Goal: Task Accomplishment & Management: Manage account settings

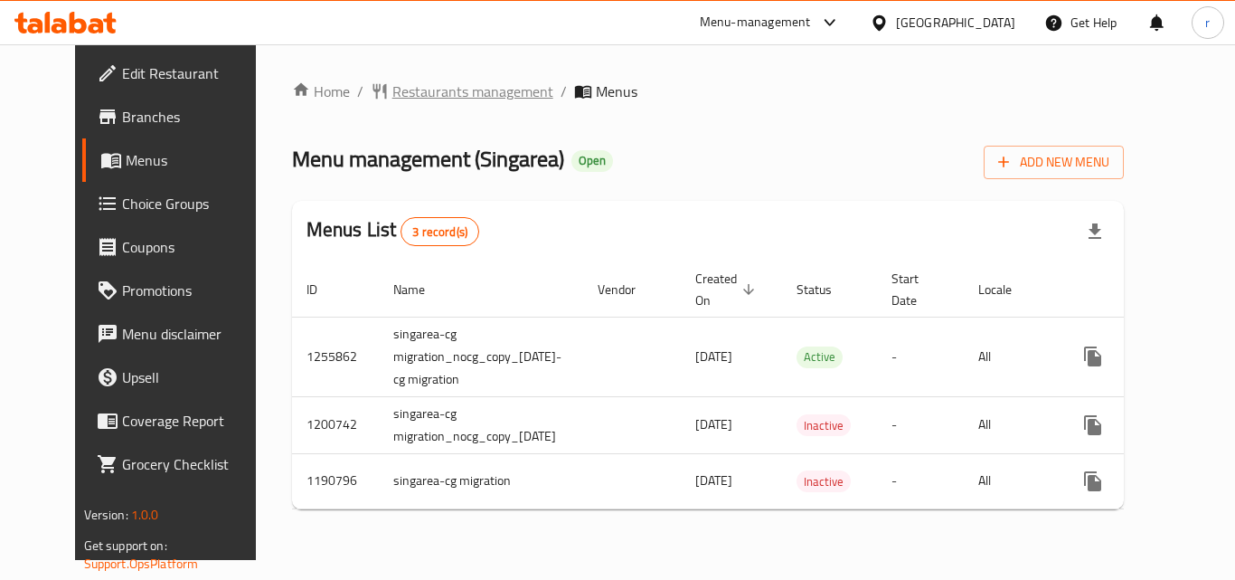
click at [466, 95] on span "Restaurants management" at bounding box center [472, 91] width 161 height 22
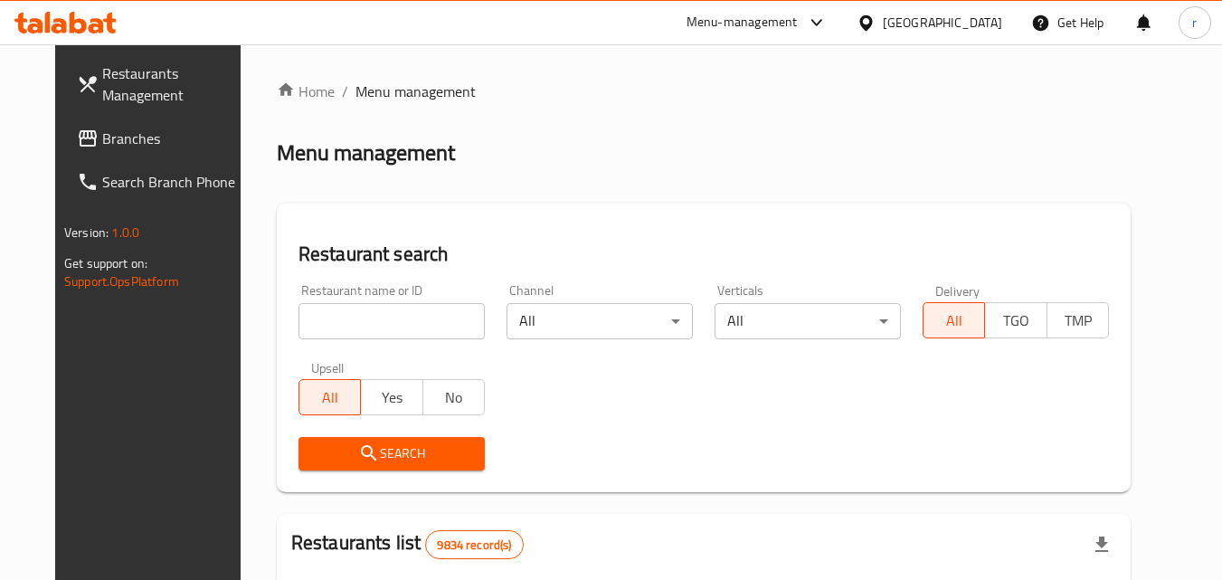
click at [382, 322] on input "search" at bounding box center [391, 321] width 186 height 36
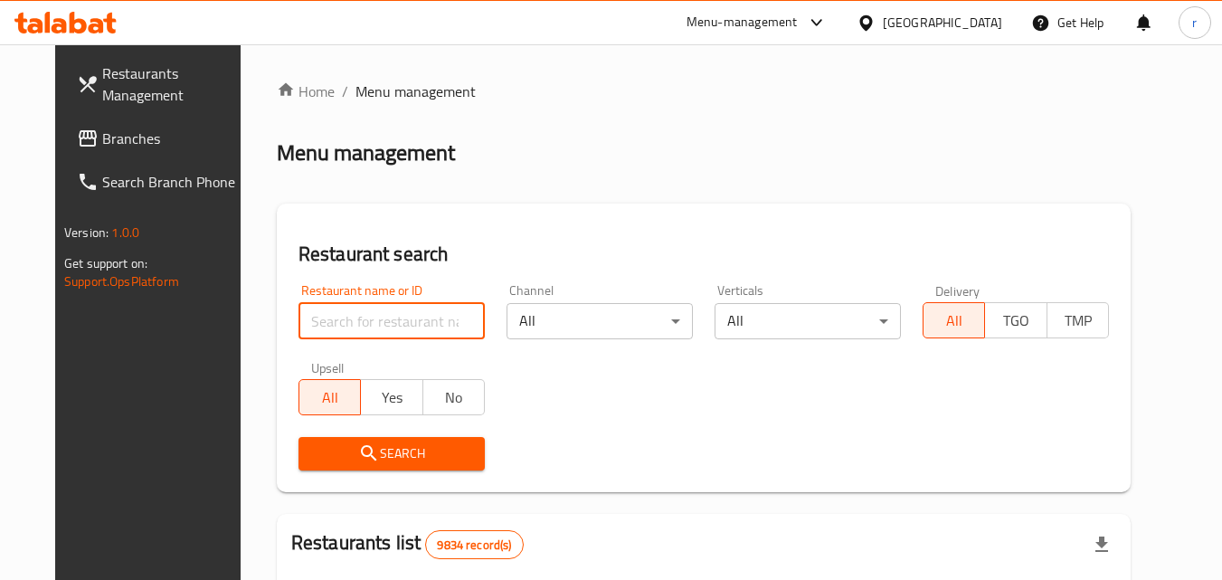
paste input "623221"
type input "623221"
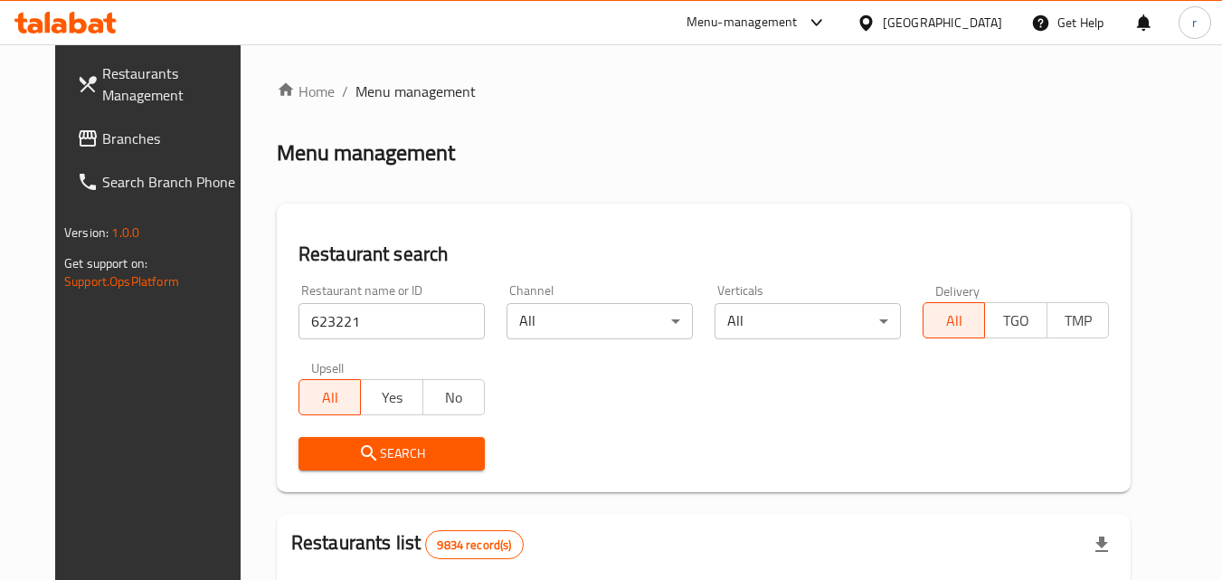
click at [389, 447] on span "Search" at bounding box center [391, 453] width 157 height 23
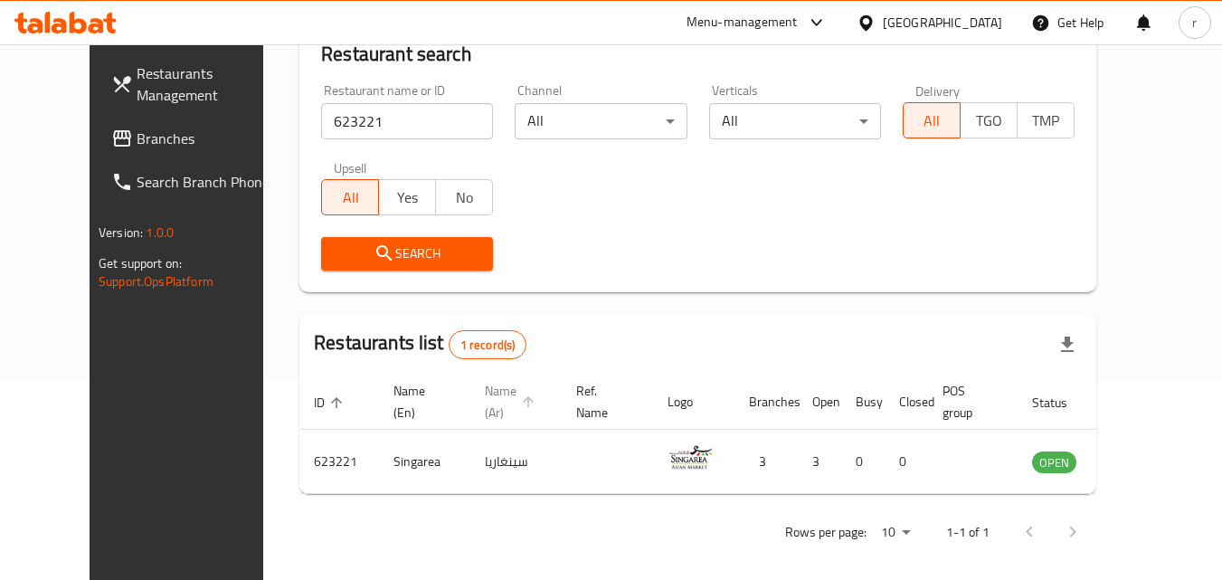
scroll to position [212, 0]
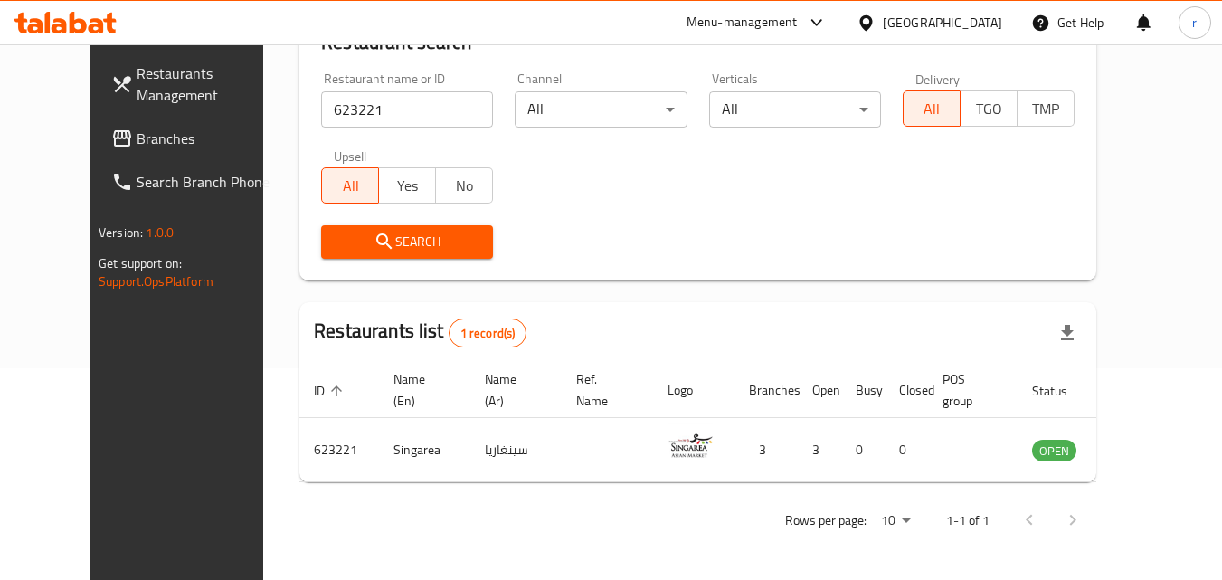
drag, startPoint x: 942, startPoint y: 21, endPoint x: 955, endPoint y: 21, distance: 12.7
click at [872, 21] on icon at bounding box center [865, 21] width 13 height 15
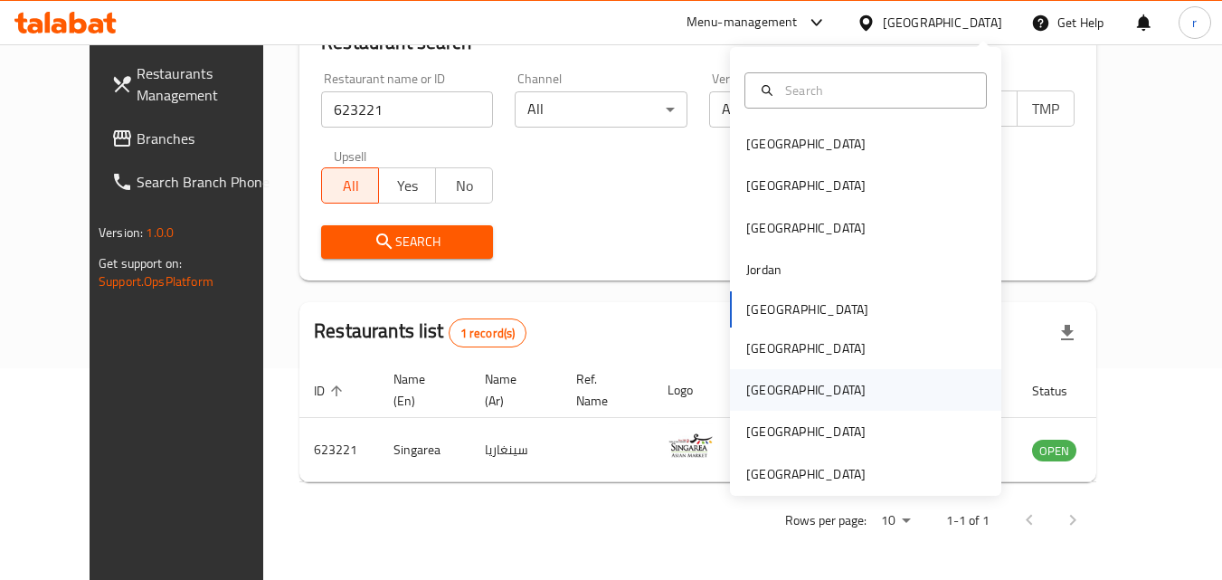
click at [772, 385] on div "[GEOGRAPHIC_DATA]" at bounding box center [806, 390] width 148 height 42
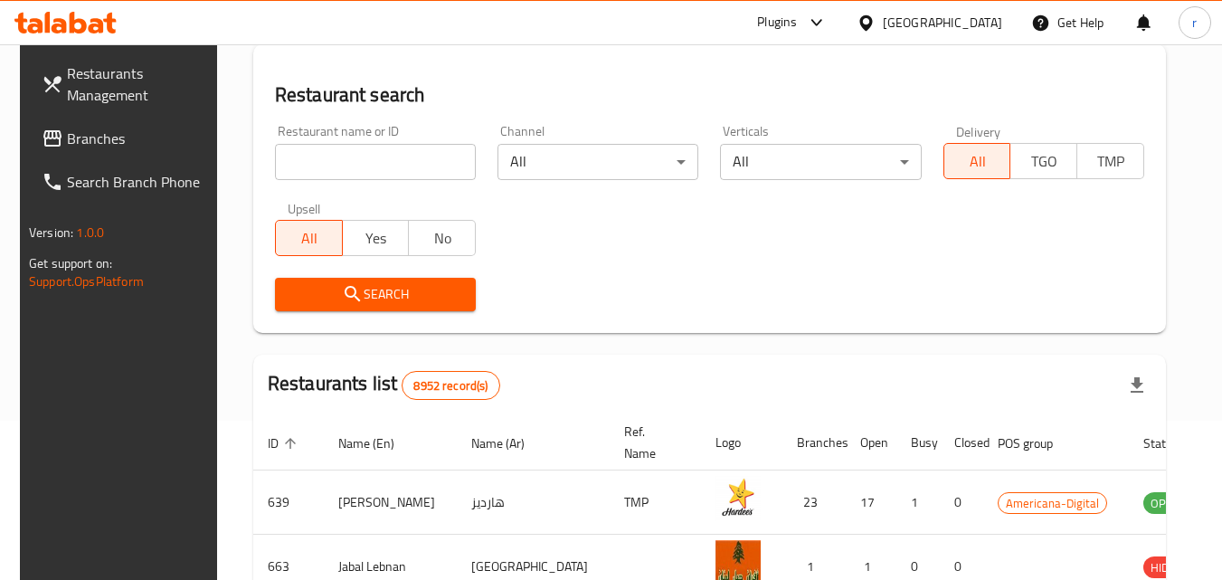
scroll to position [212, 0]
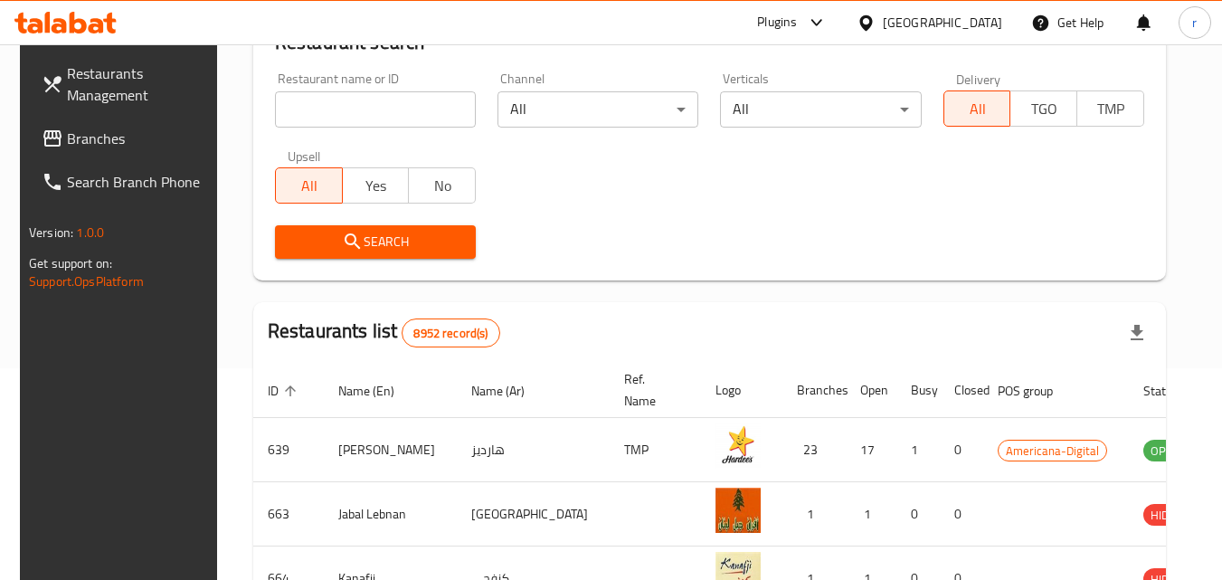
click at [326, 117] on input "search" at bounding box center [375, 109] width 201 height 36
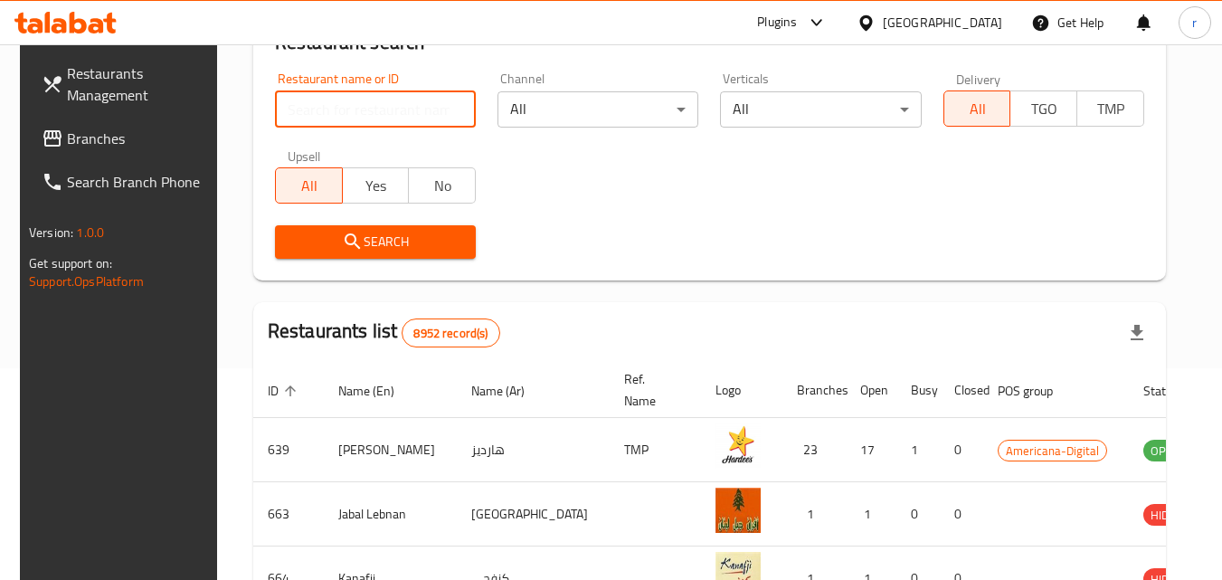
paste input "738965"
type input "738965"
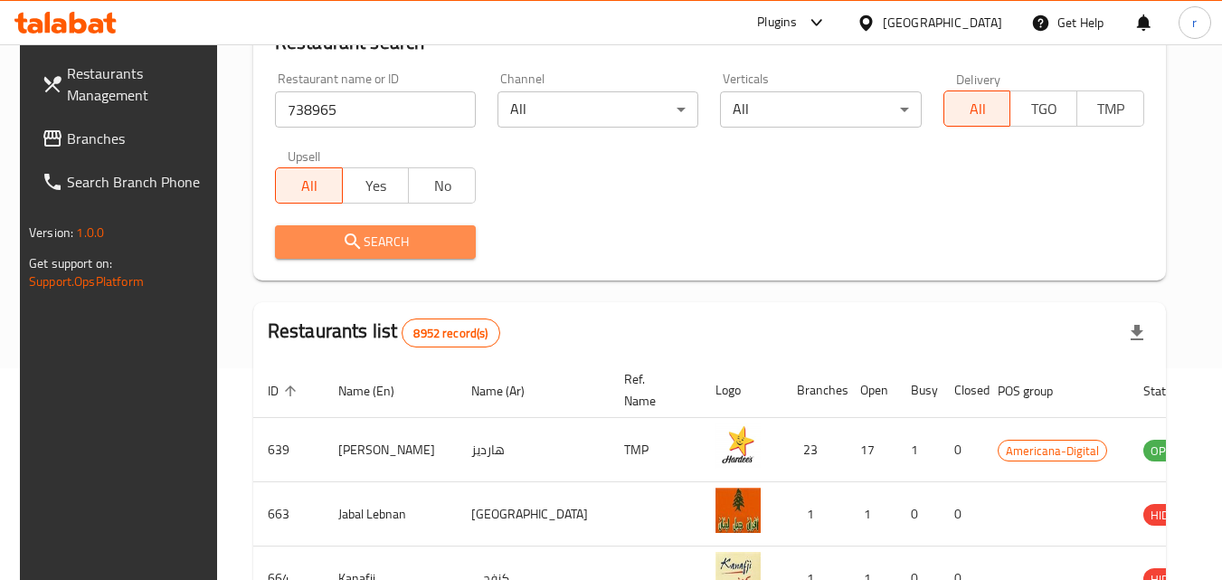
click at [389, 231] on span "Search" at bounding box center [375, 242] width 172 height 23
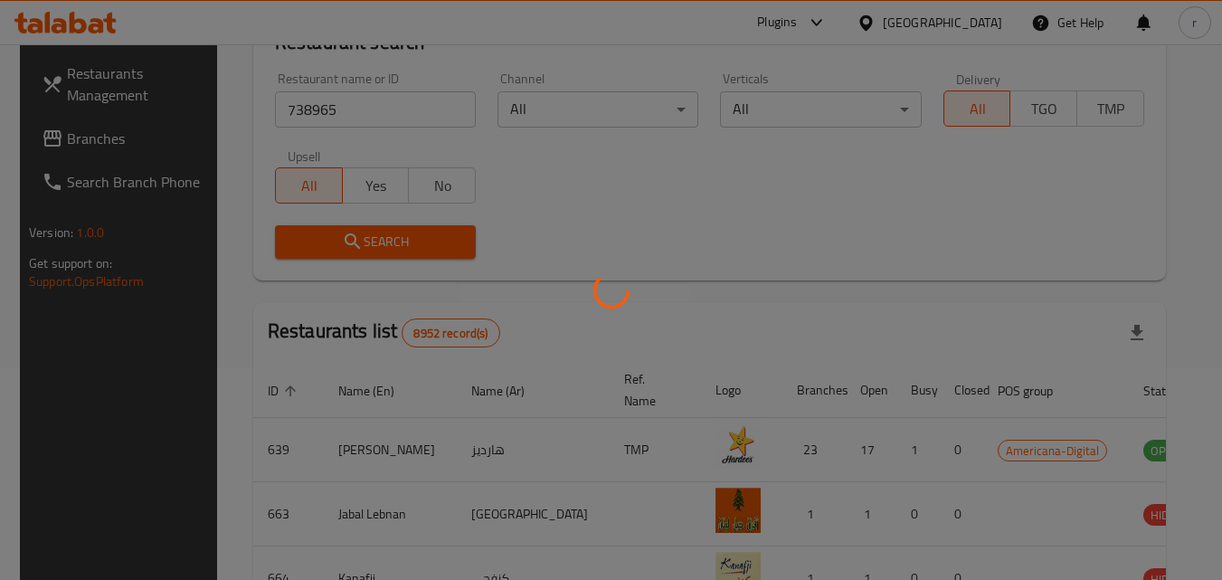
scroll to position [159, 0]
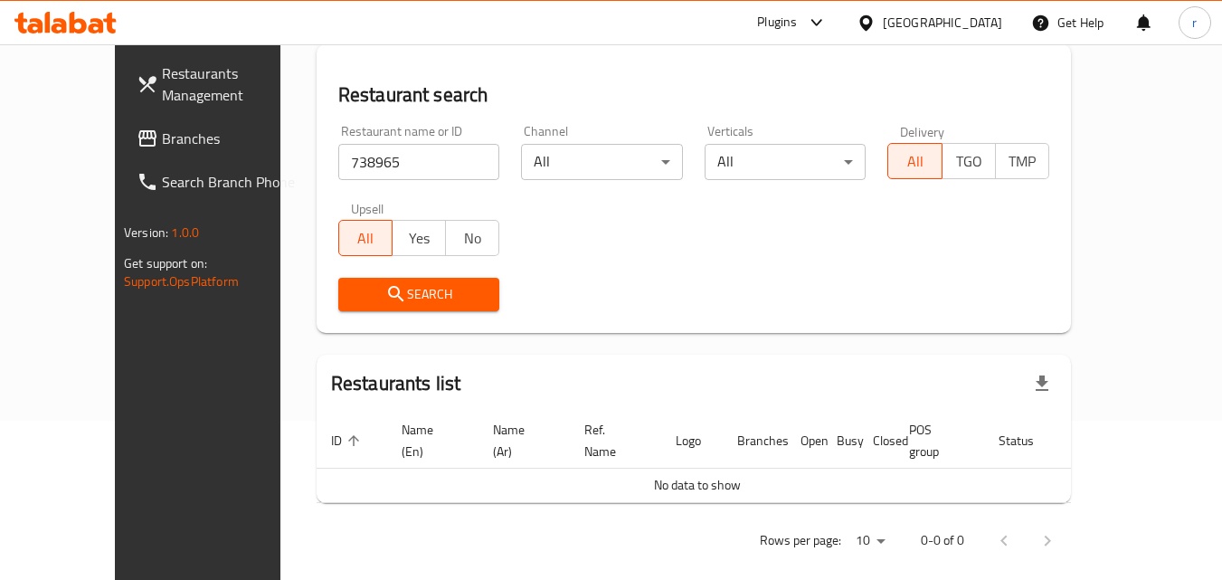
click at [162, 145] on span "Branches" at bounding box center [233, 138] width 143 height 22
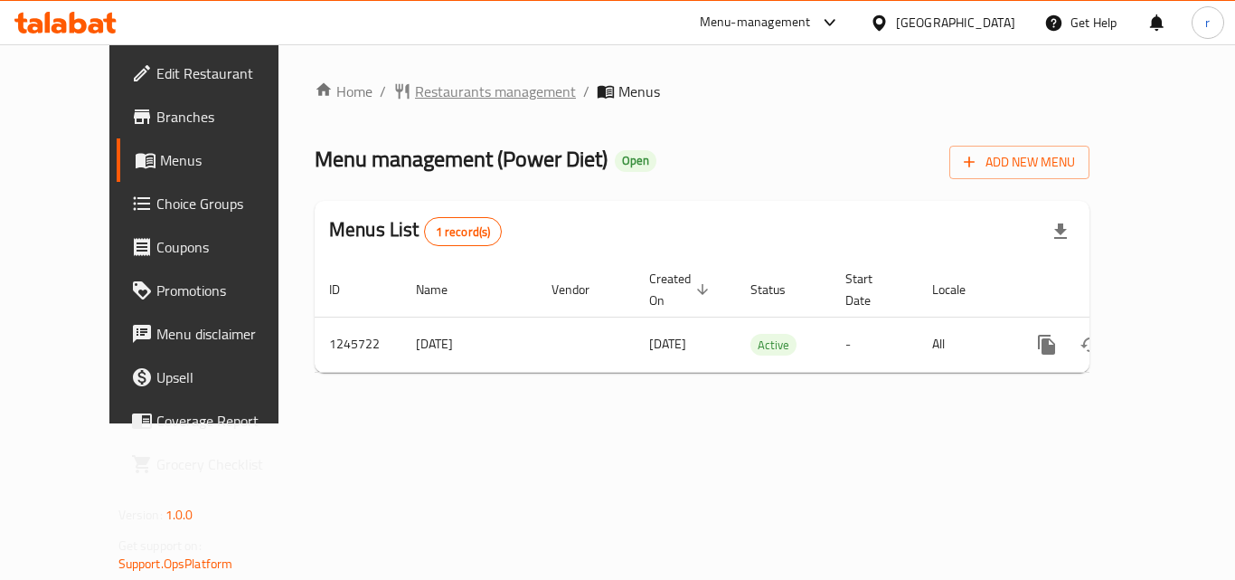
click at [423, 99] on span "Restaurants management" at bounding box center [495, 91] width 161 height 22
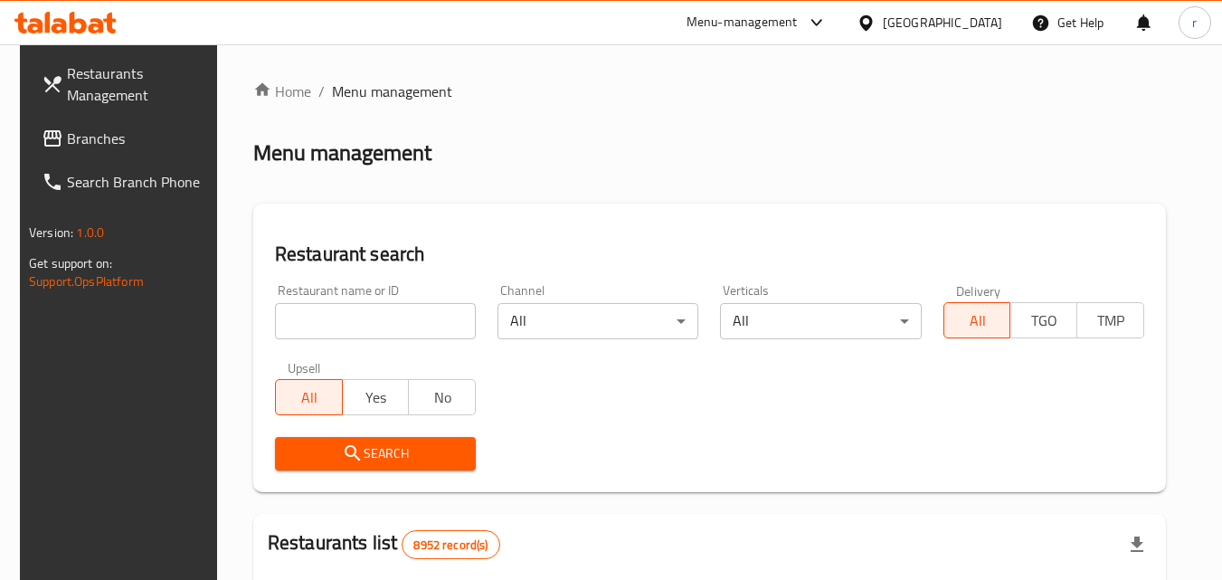
click at [380, 326] on input "search" at bounding box center [375, 321] width 201 height 36
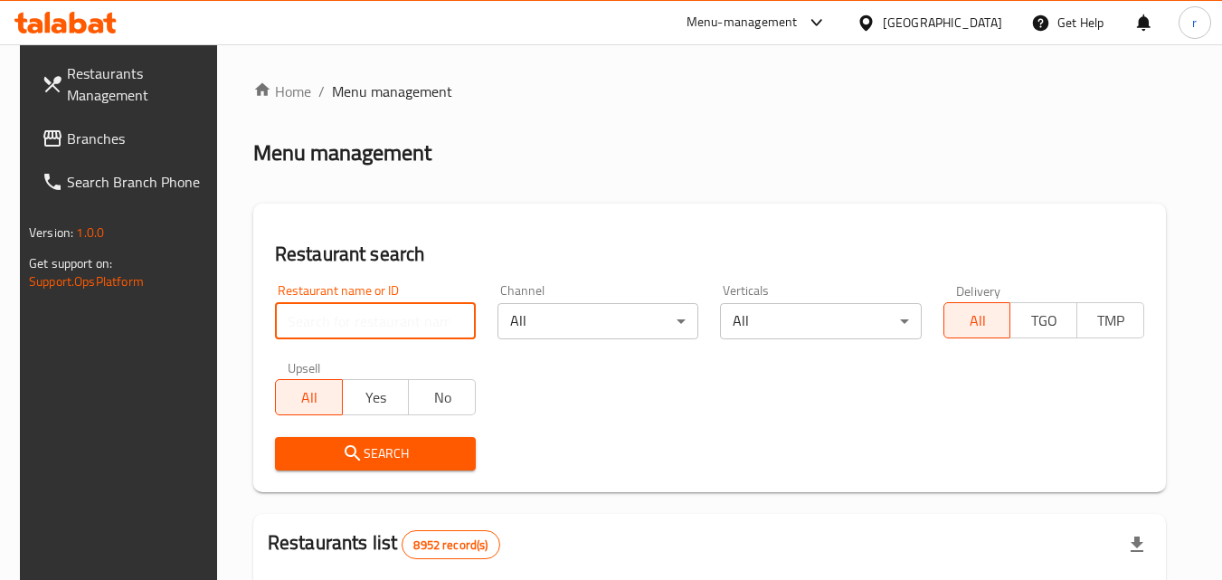
paste input "682710"
type input "682710"
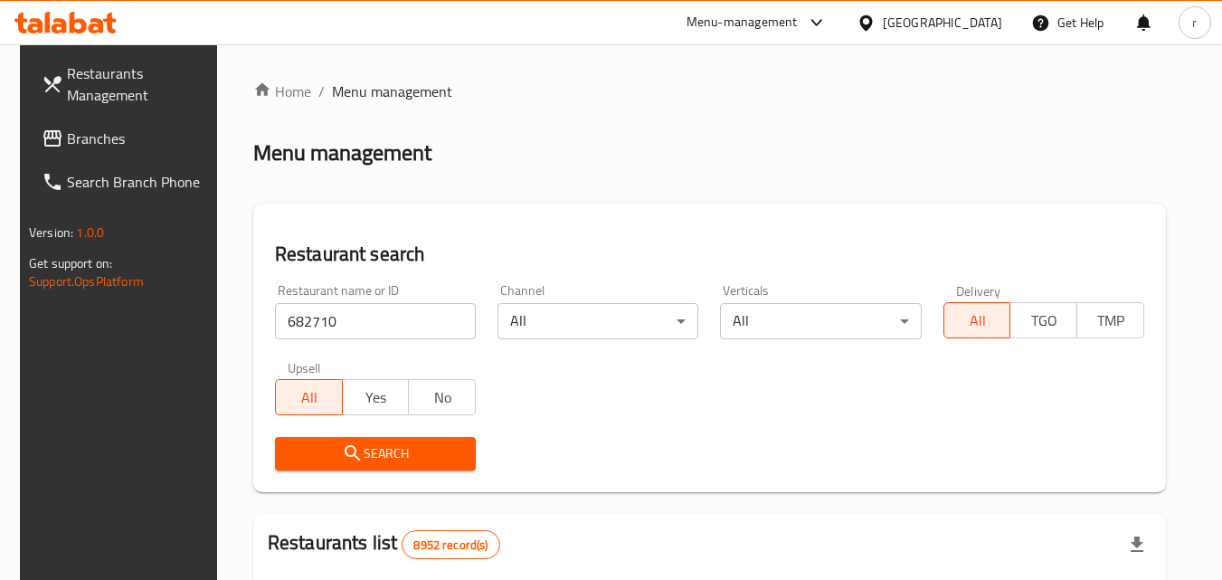
click at [394, 442] on span "Search" at bounding box center [375, 453] width 172 height 23
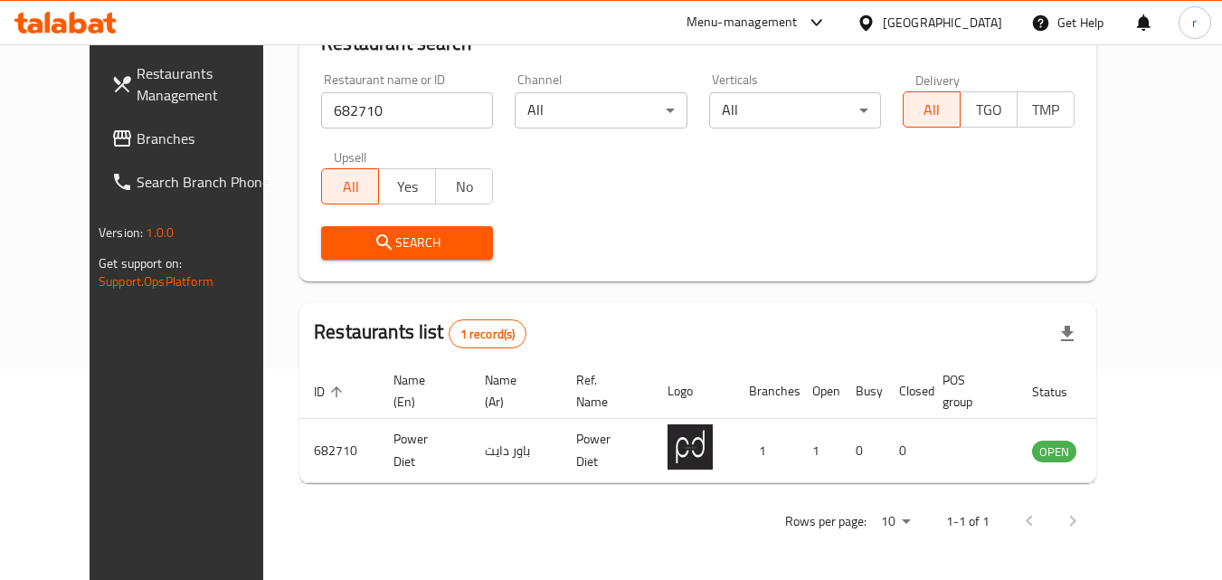
scroll to position [212, 0]
drag, startPoint x: 966, startPoint y: 5, endPoint x: 959, endPoint y: 19, distance: 16.2
click at [965, 6] on div "[GEOGRAPHIC_DATA]" at bounding box center [929, 22] width 175 height 43
click at [875, 20] on icon at bounding box center [865, 23] width 19 height 19
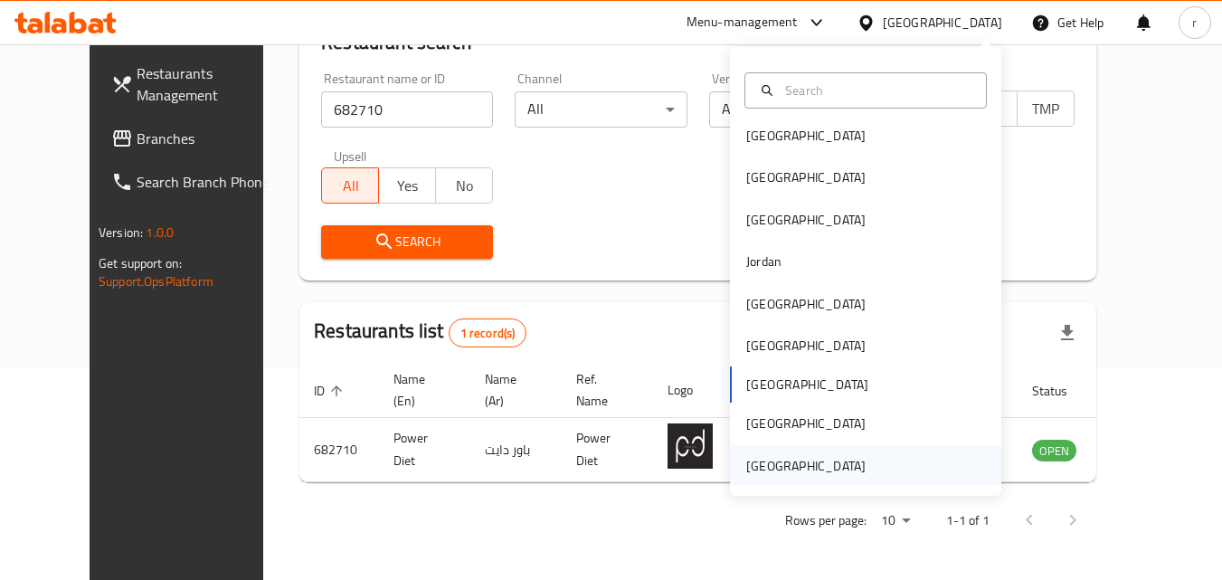
scroll to position [10, 0]
click at [820, 454] on div "[GEOGRAPHIC_DATA]" at bounding box center [805, 464] width 119 height 20
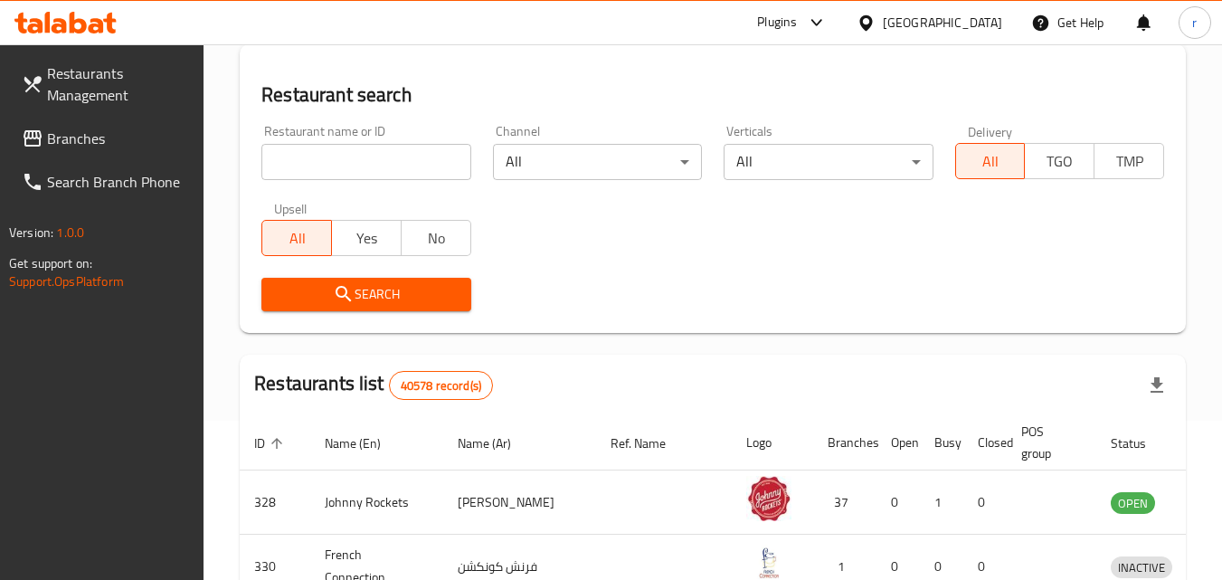
scroll to position [212, 0]
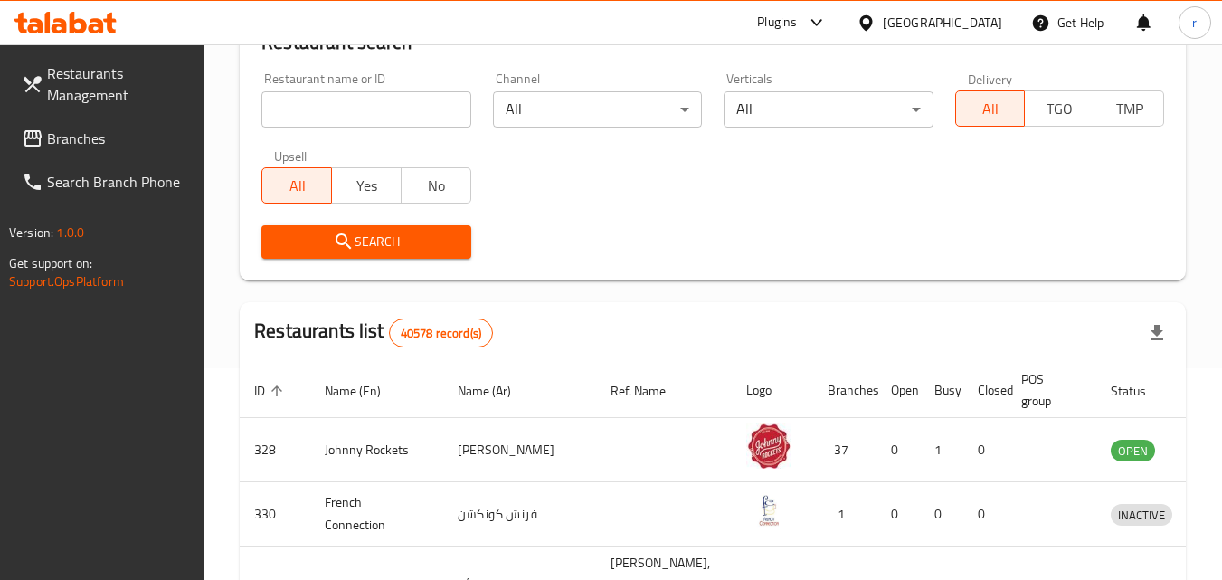
click at [370, 128] on div "Restaurant name or ID Restaurant name or ID" at bounding box center [365, 99] width 231 height 77
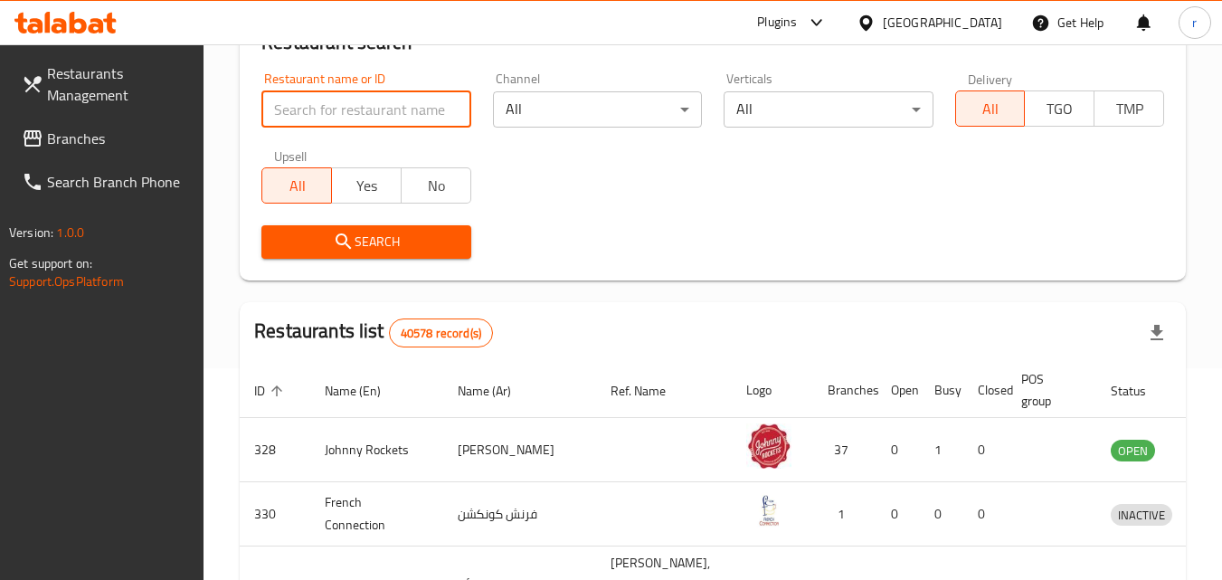
click at [374, 113] on input "search" at bounding box center [365, 109] width 209 height 36
click at [97, 117] on link "Branches" at bounding box center [105, 138] width 197 height 43
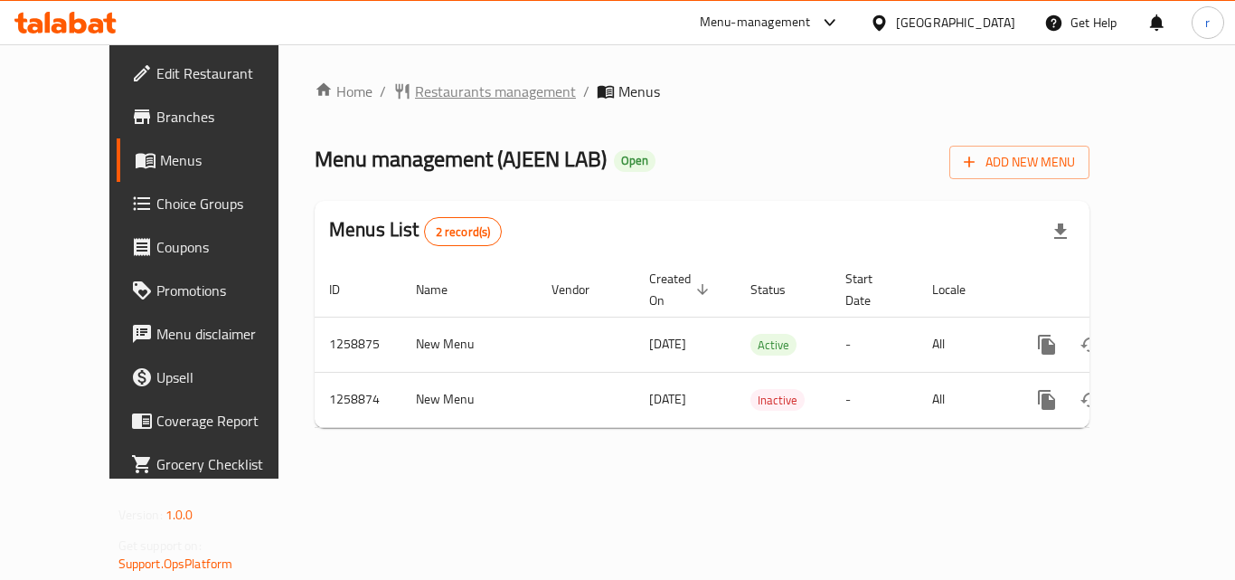
click at [422, 90] on span "Restaurants management" at bounding box center [495, 91] width 161 height 22
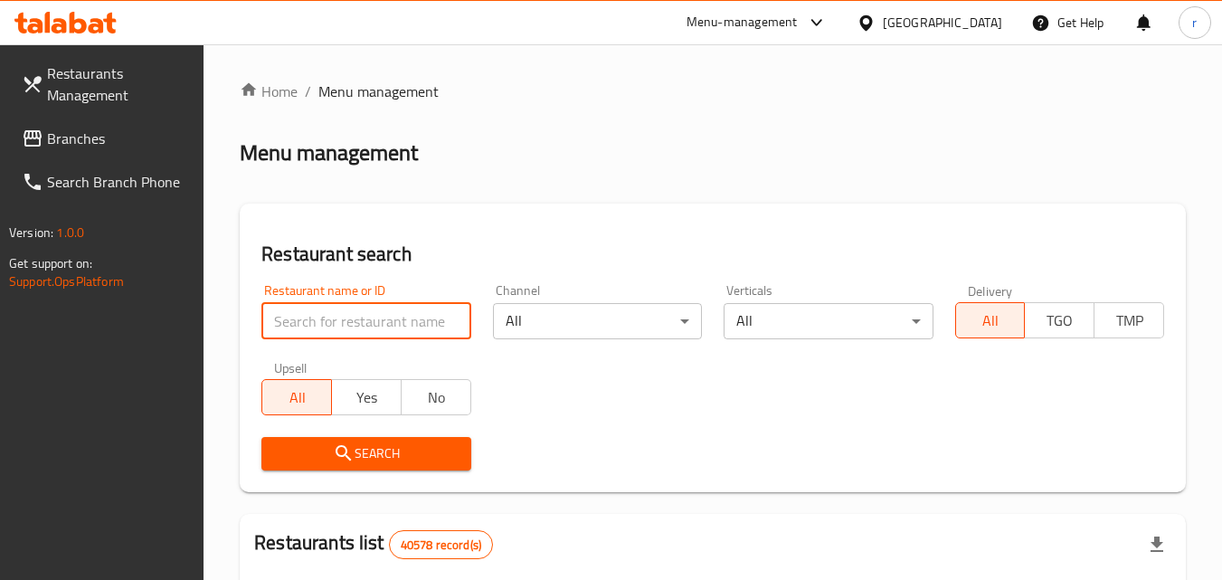
click at [412, 309] on input "search" at bounding box center [365, 321] width 209 height 36
paste input "684210"
type input "684210"
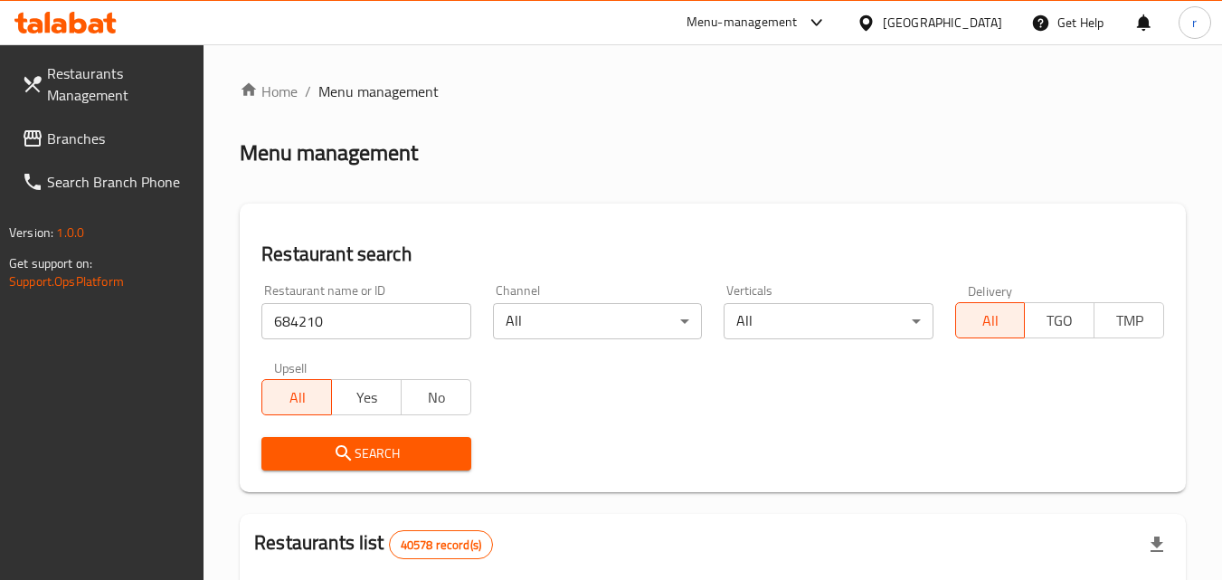
click at [405, 459] on span "Search" at bounding box center [366, 453] width 180 height 23
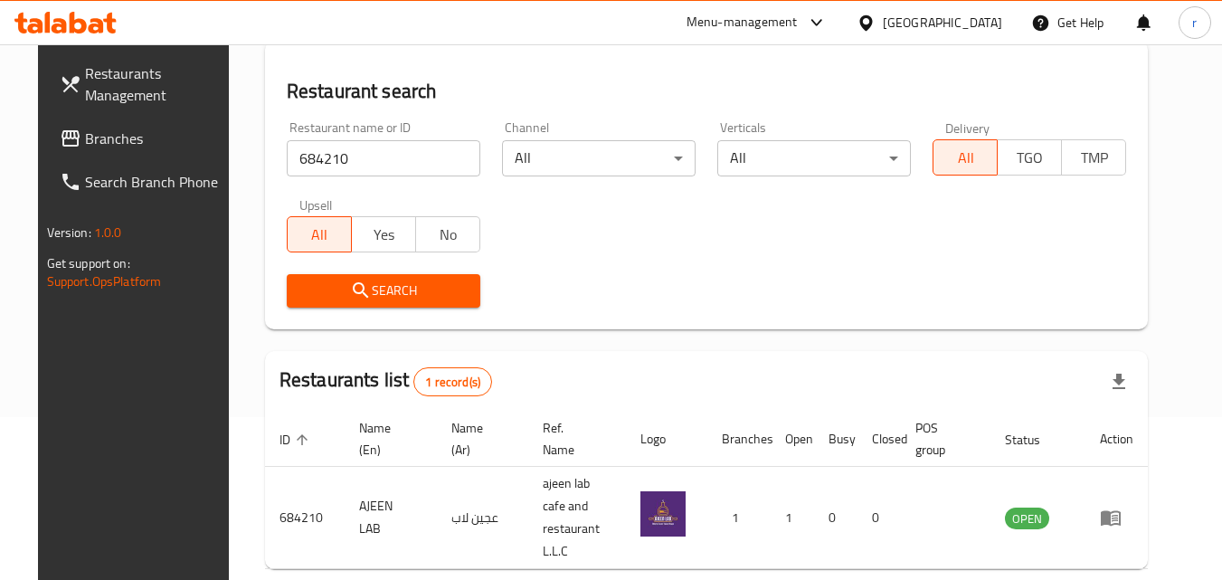
scroll to position [212, 0]
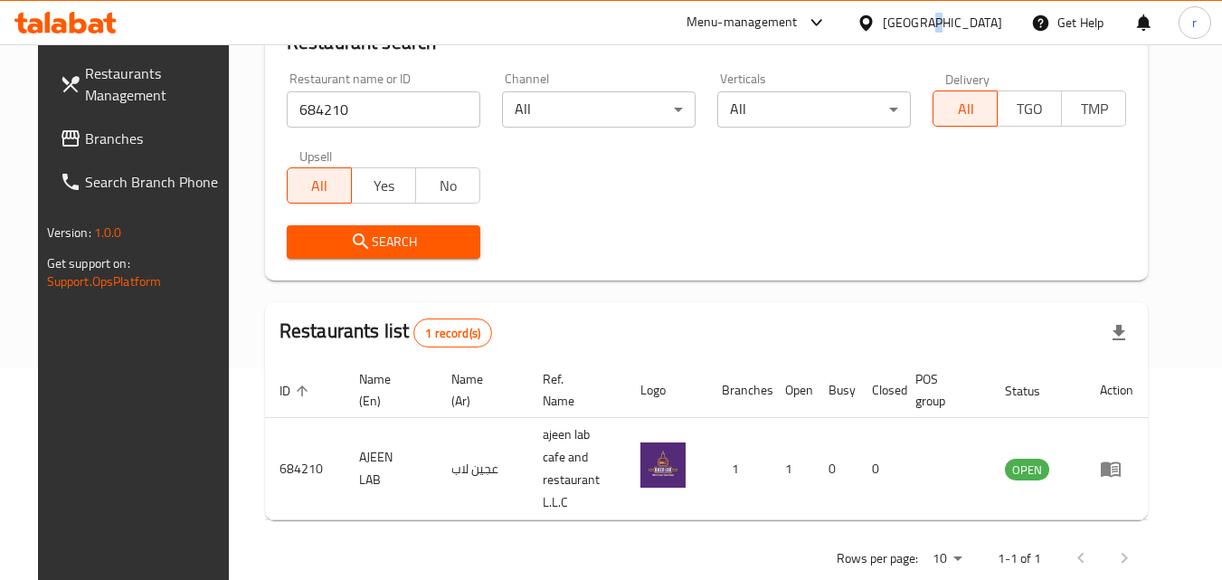
click at [928, 18] on div "[GEOGRAPHIC_DATA]" at bounding box center [942, 23] width 119 height 20
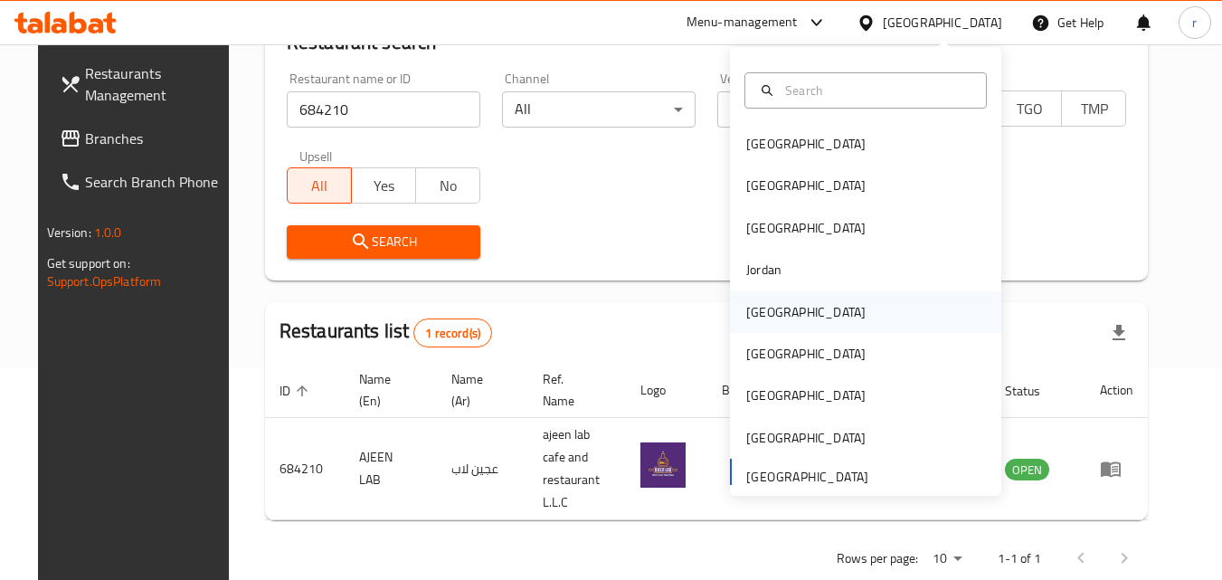
click at [746, 312] on div "[GEOGRAPHIC_DATA]" at bounding box center [805, 312] width 119 height 20
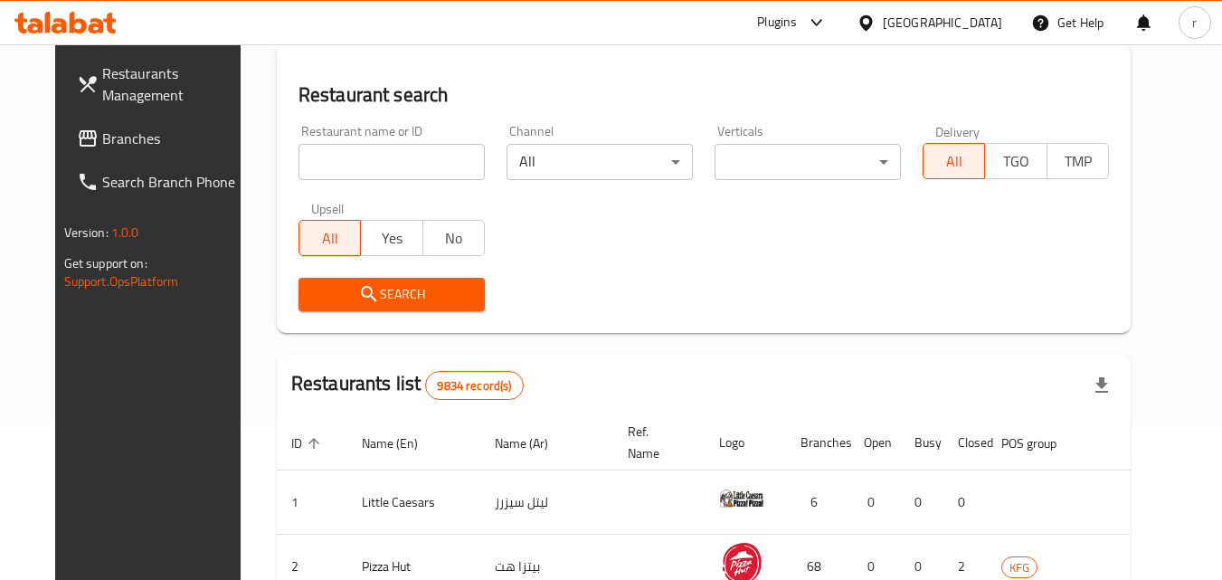
scroll to position [212, 0]
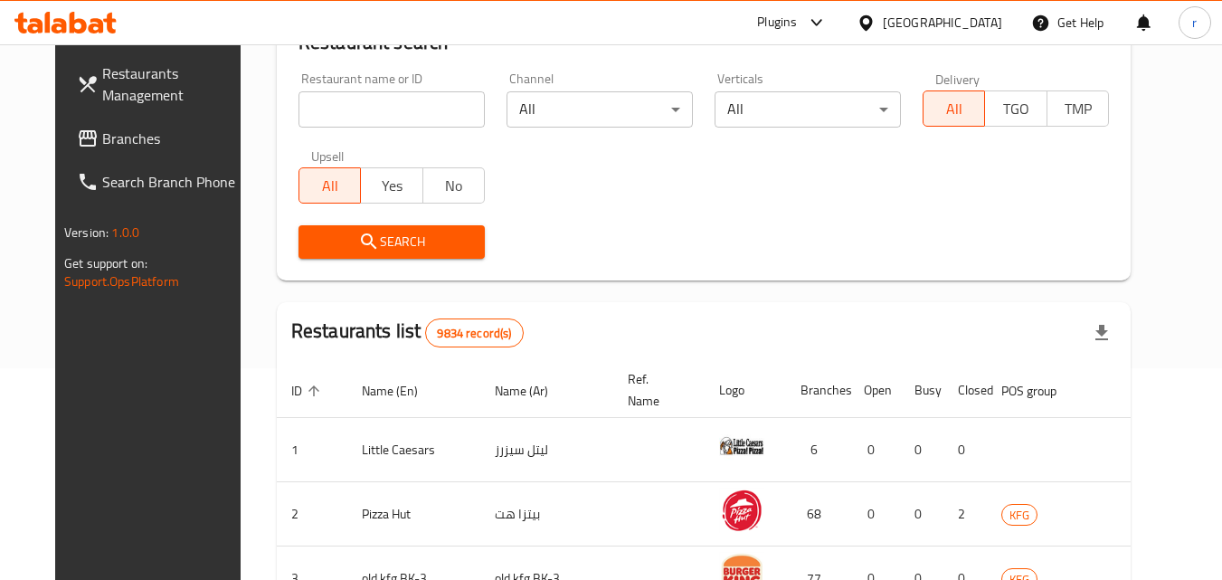
click at [424, 93] on input "search" at bounding box center [391, 109] width 186 height 36
click at [125, 131] on span "Branches" at bounding box center [173, 138] width 143 height 22
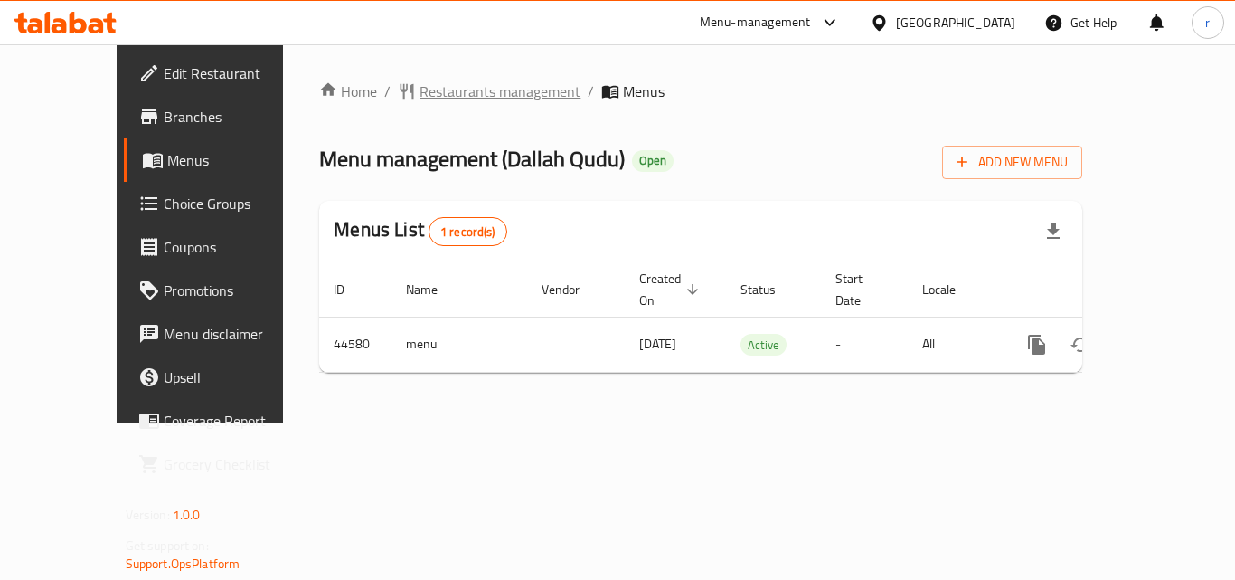
click at [437, 98] on span "Restaurants management" at bounding box center [500, 91] width 161 height 22
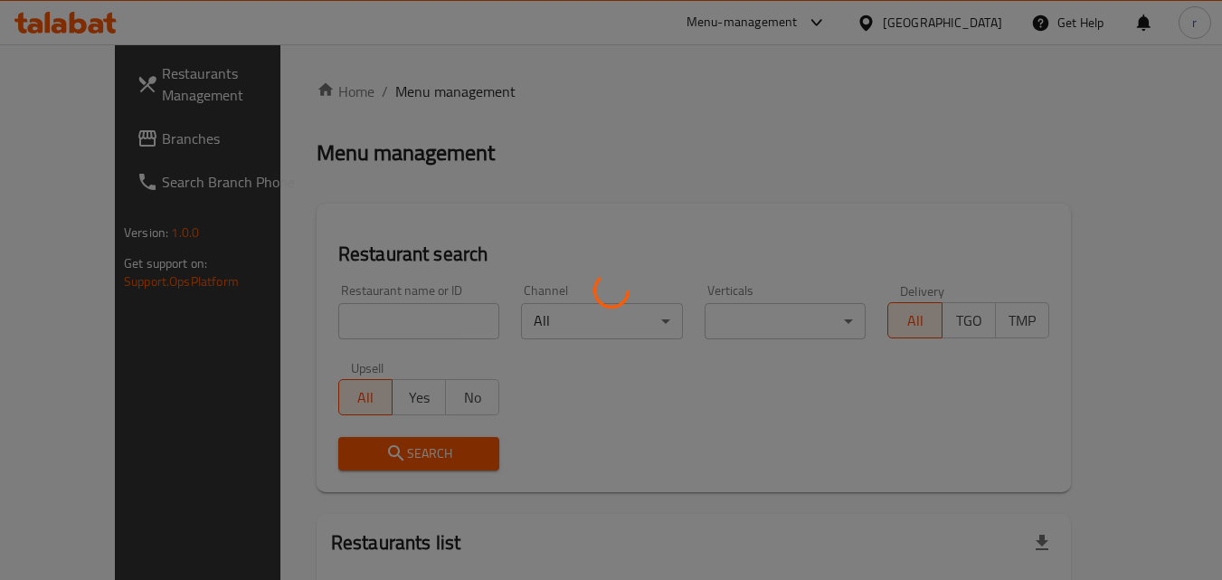
click at [405, 326] on div at bounding box center [611, 290] width 1222 height 580
click at [407, 328] on div at bounding box center [611, 290] width 1222 height 580
click at [408, 329] on div at bounding box center [611, 290] width 1222 height 580
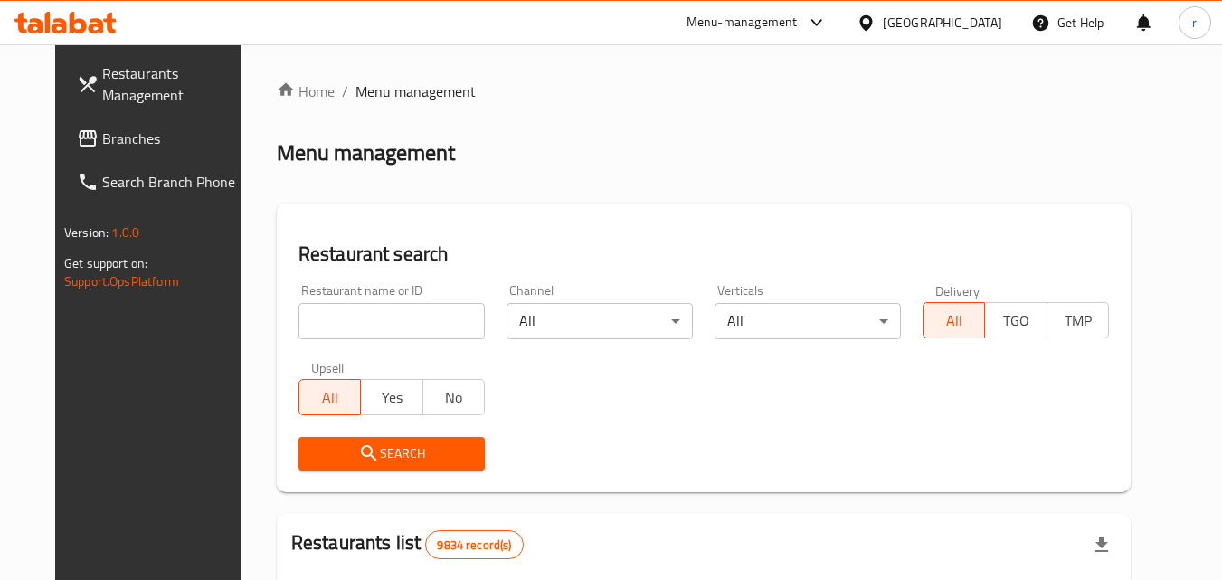
click at [325, 345] on div "Restaurant name or ID Restaurant name or ID" at bounding box center [392, 311] width 208 height 77
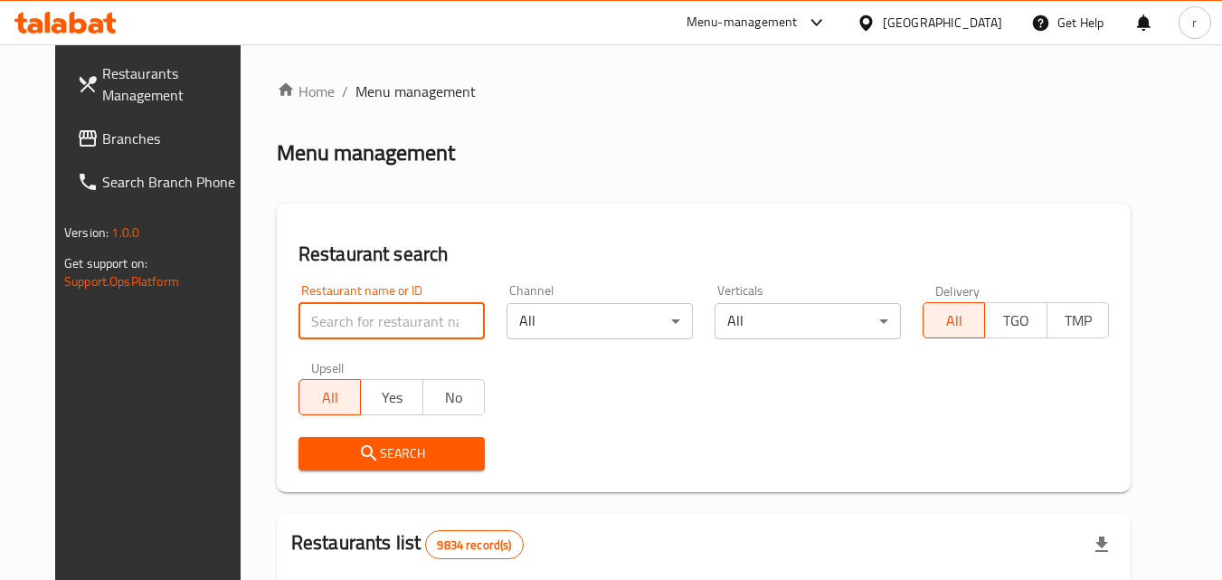
click at [328, 327] on input "search" at bounding box center [391, 321] width 186 height 36
paste input "22842"
type input "22842"
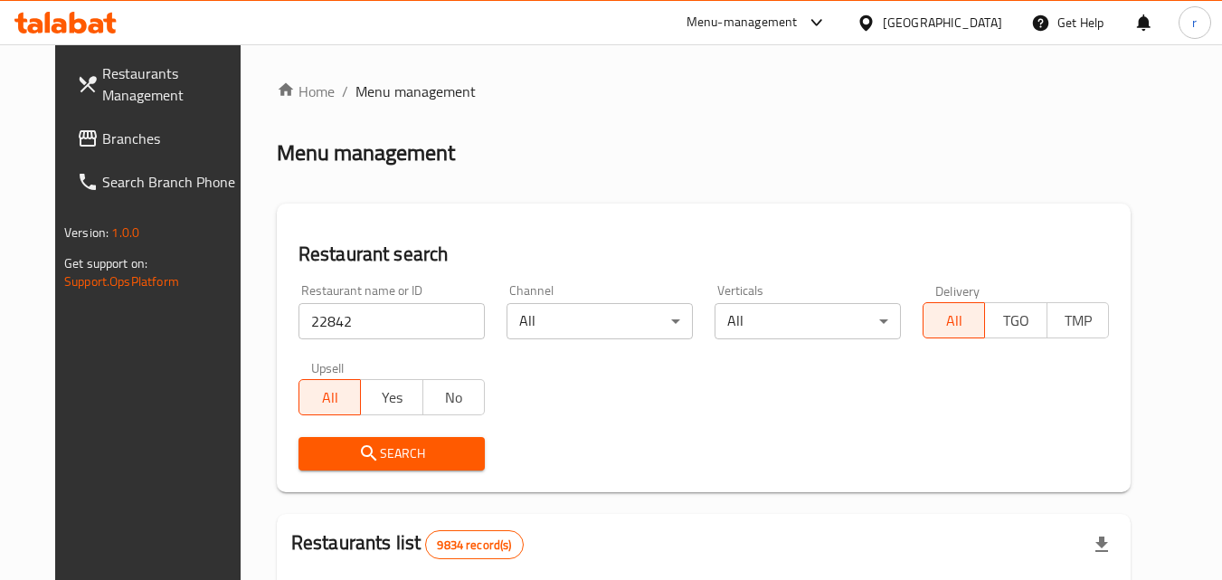
click at [371, 466] on button "Search" at bounding box center [391, 453] width 186 height 33
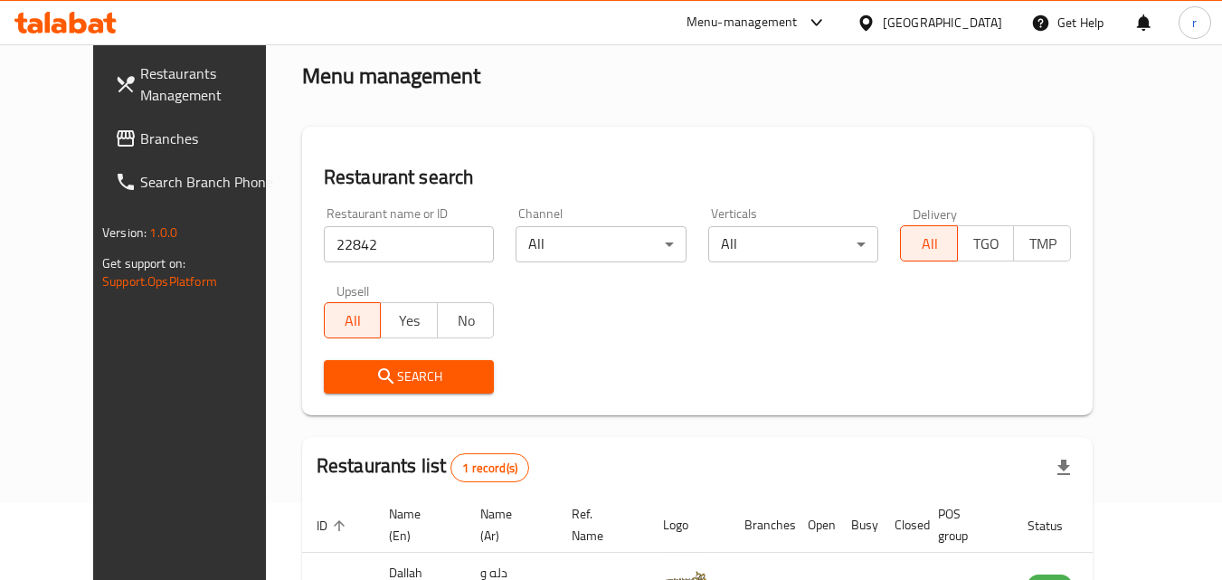
scroll to position [212, 0]
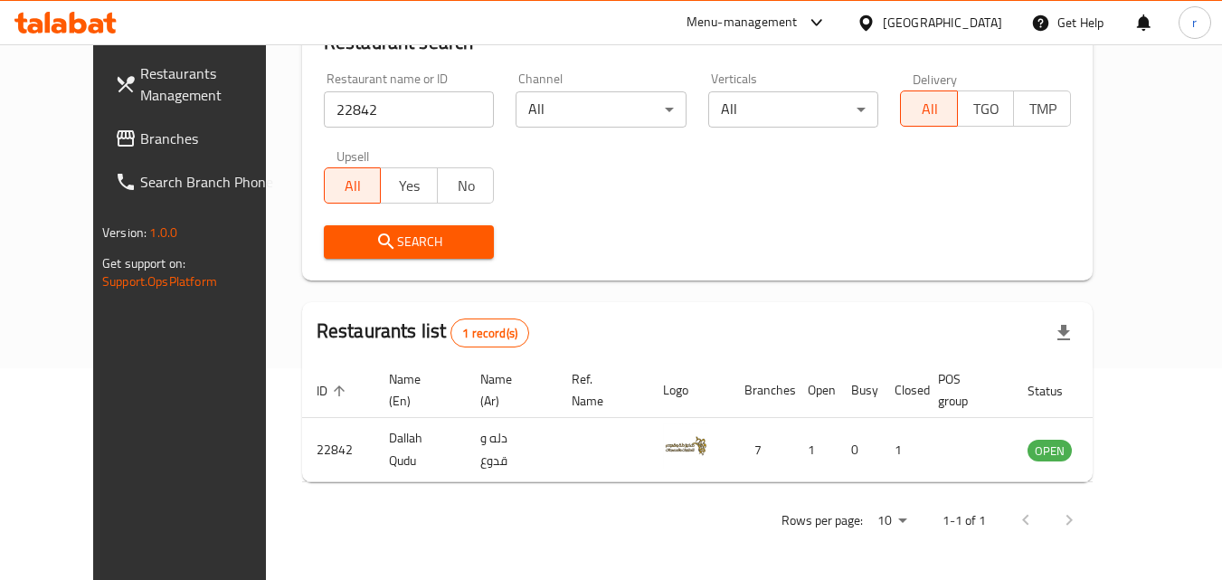
click at [968, 28] on div "[GEOGRAPHIC_DATA]" at bounding box center [942, 23] width 119 height 20
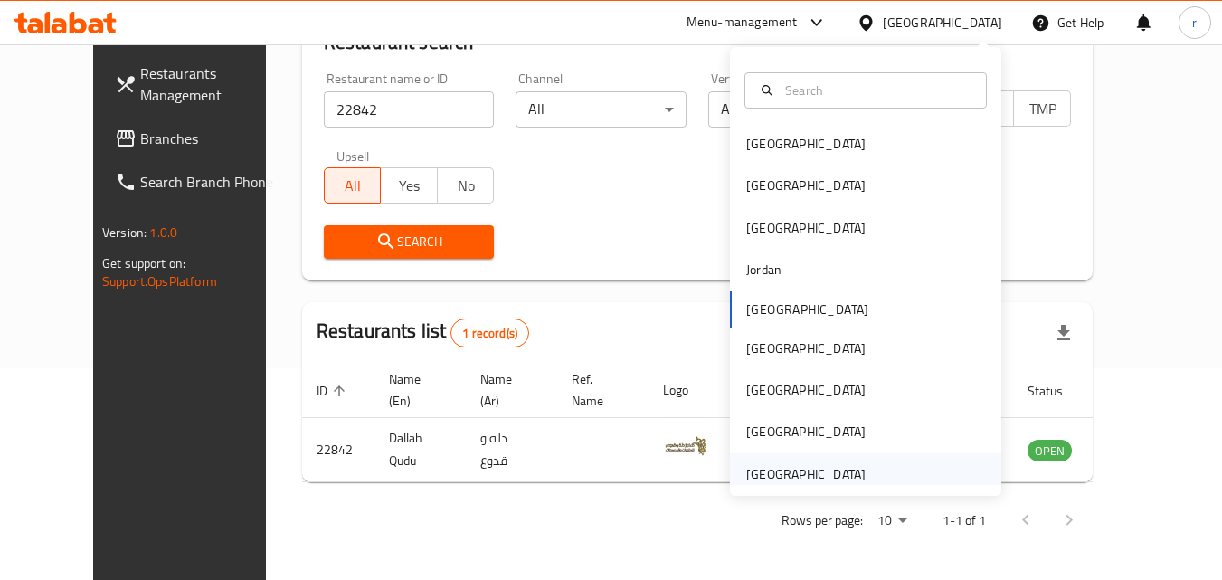
click at [808, 464] on div "[GEOGRAPHIC_DATA]" at bounding box center [805, 474] width 119 height 20
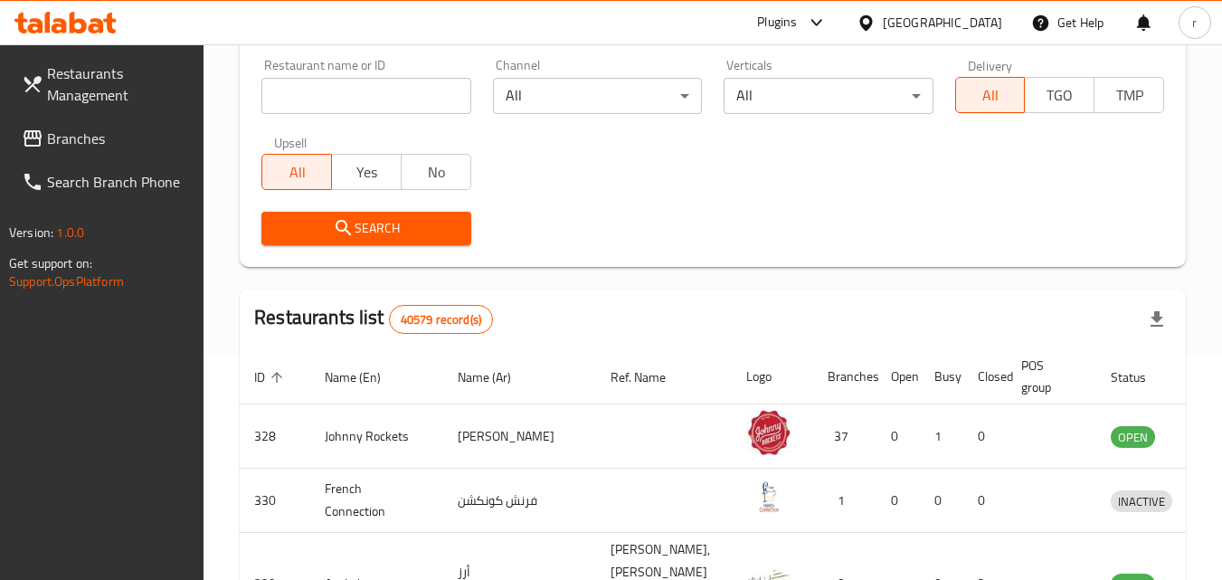
scroll to position [31, 0]
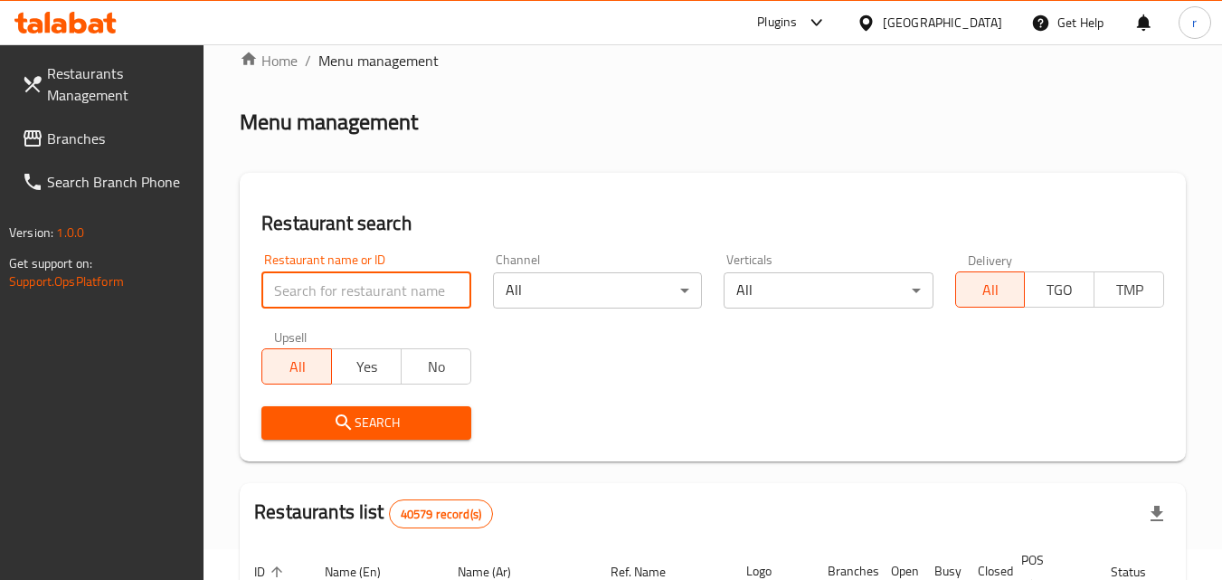
click at [412, 299] on input "search" at bounding box center [365, 290] width 209 height 36
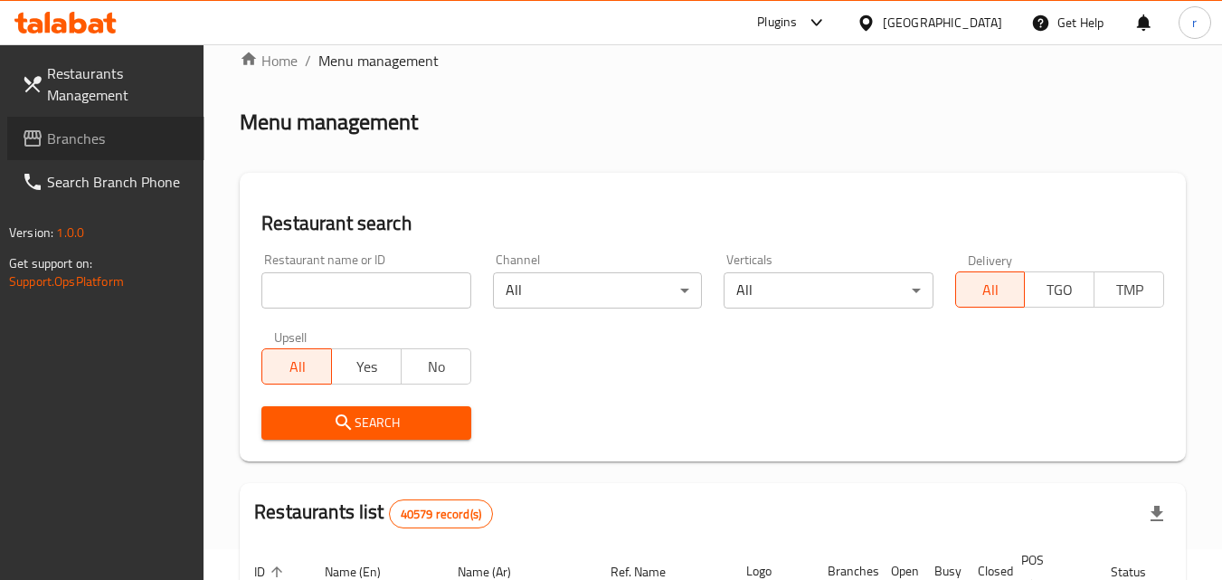
click at [86, 132] on span "Branches" at bounding box center [118, 138] width 143 height 22
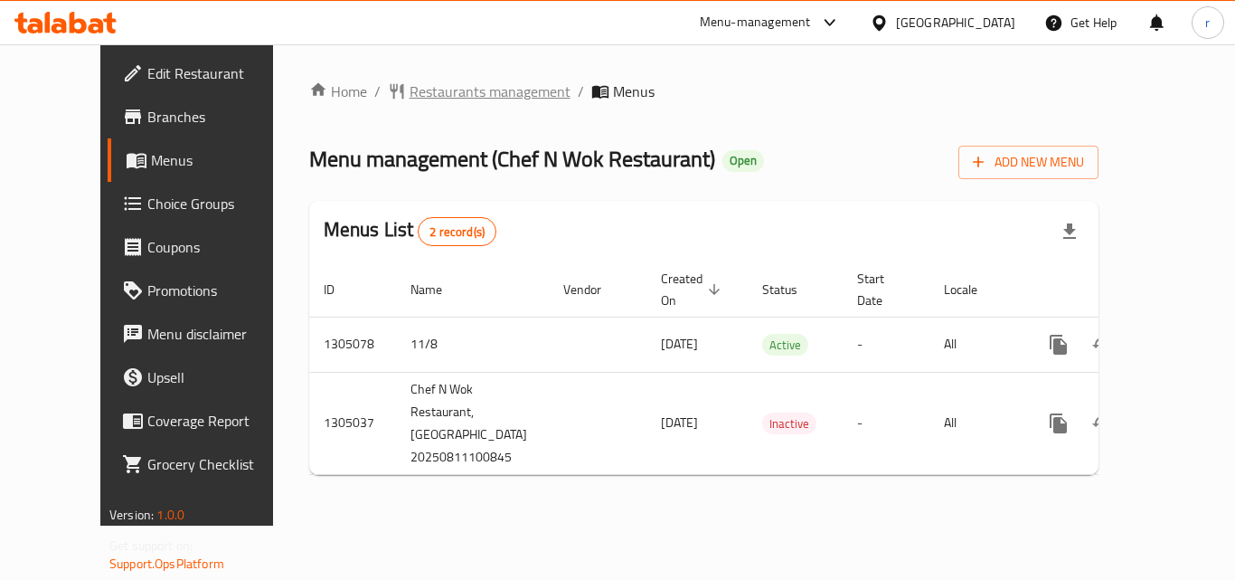
click at [420, 86] on span "Restaurants management" at bounding box center [490, 91] width 161 height 22
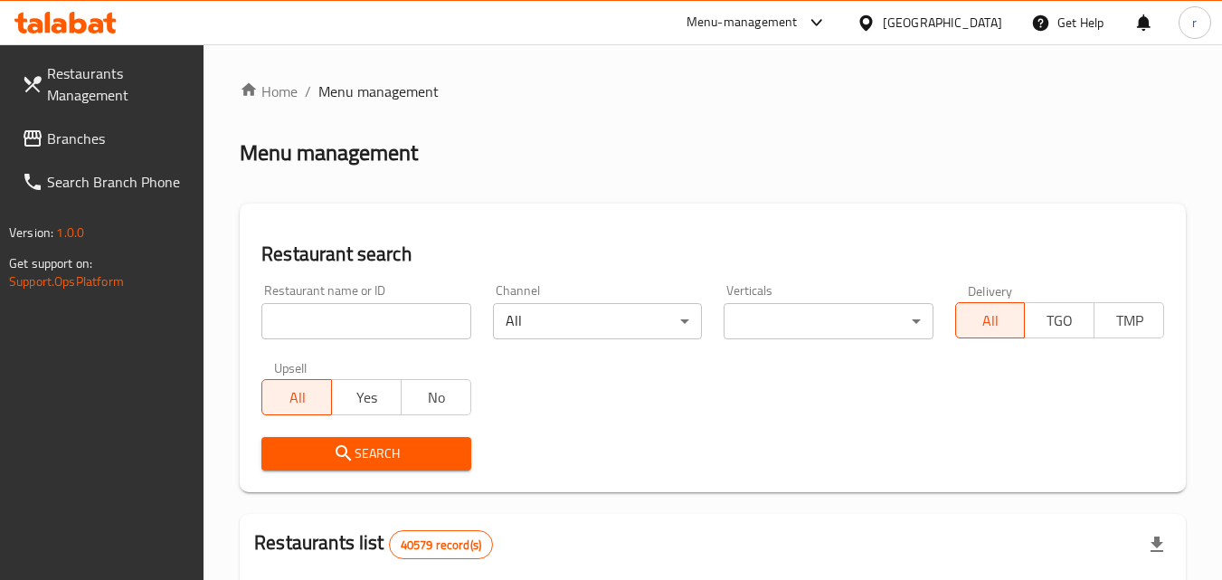
click at [373, 331] on input "search" at bounding box center [365, 321] width 209 height 36
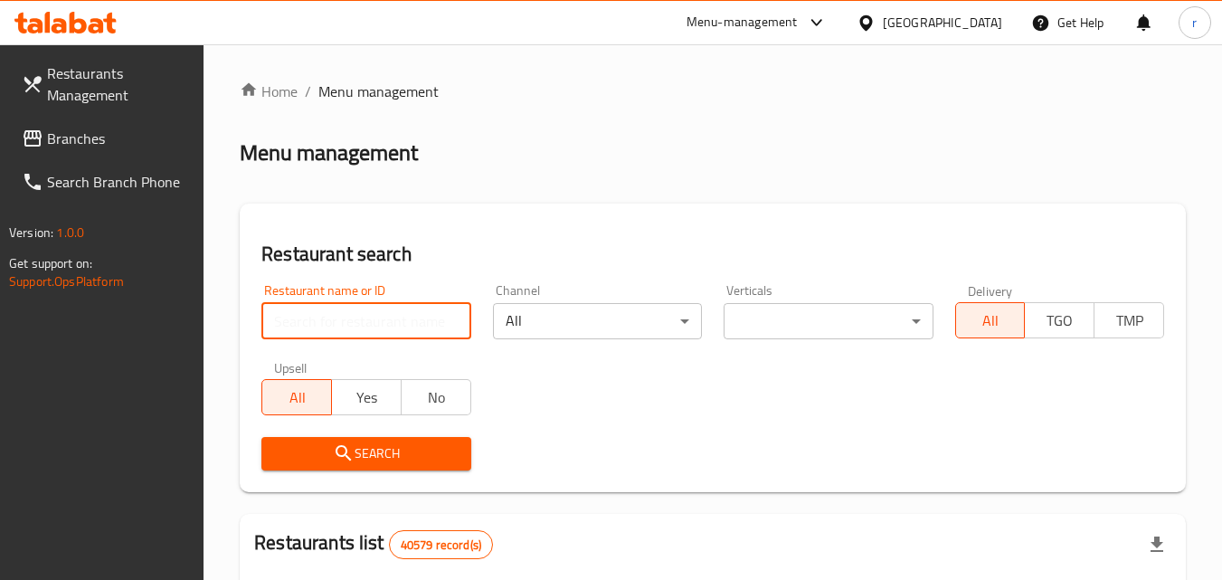
paste input "703534"
type input "703534"
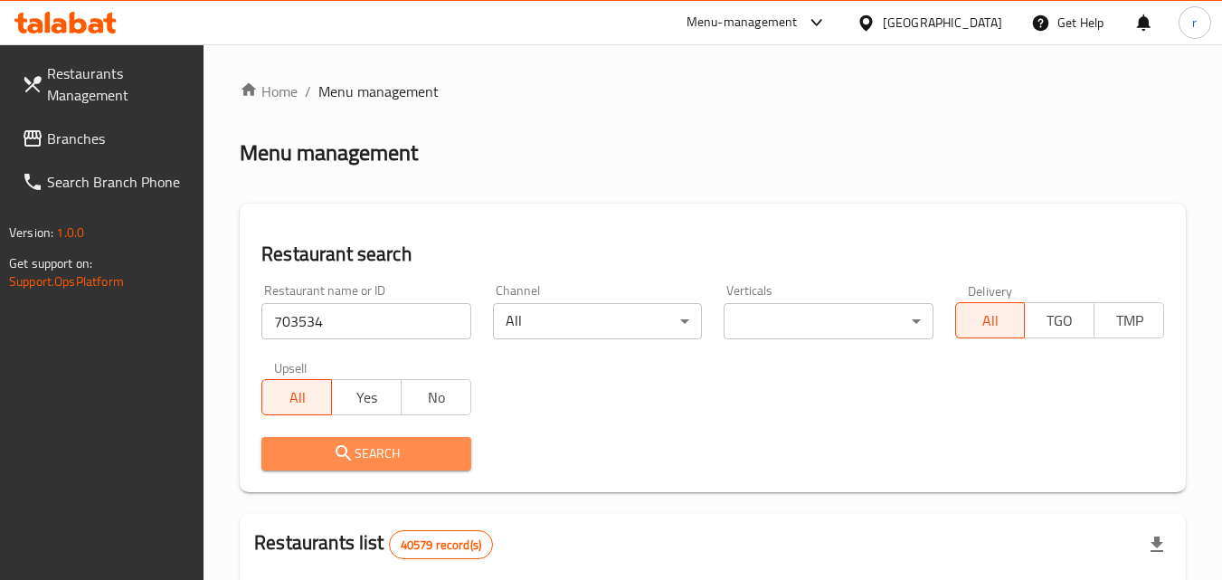
click at [391, 459] on span "Search" at bounding box center [366, 453] width 180 height 23
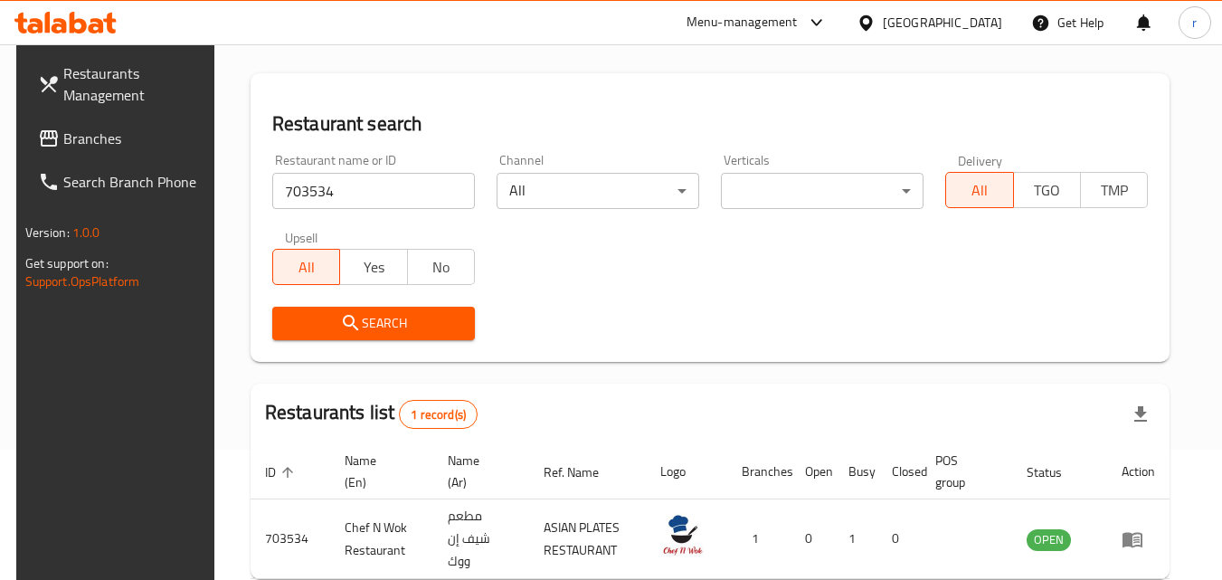
scroll to position [212, 0]
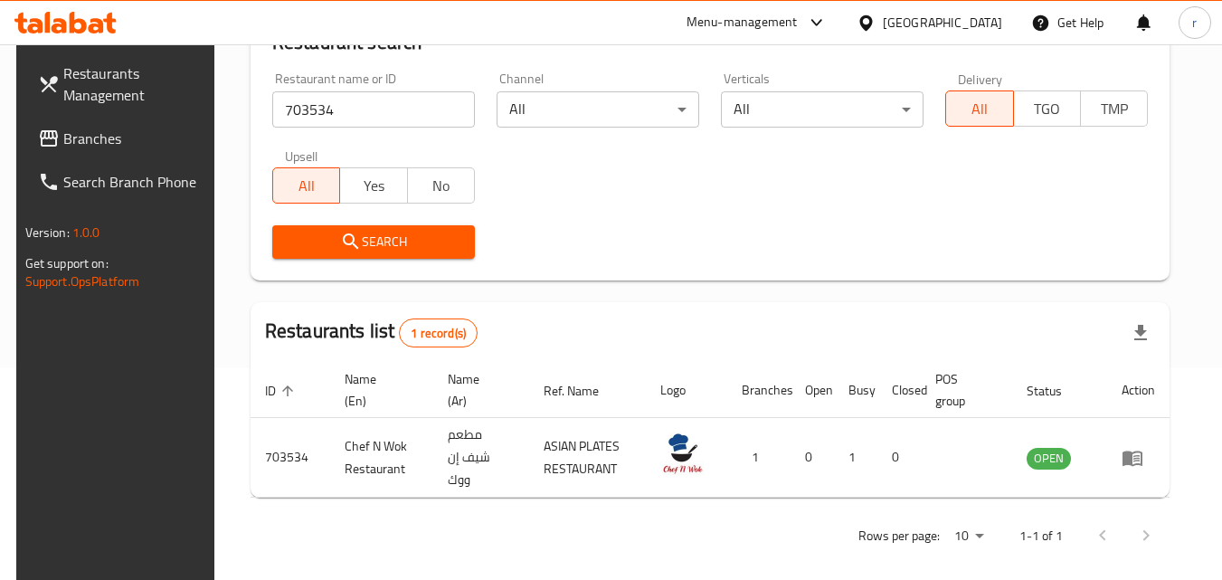
click at [81, 144] on span "Branches" at bounding box center [134, 138] width 143 height 22
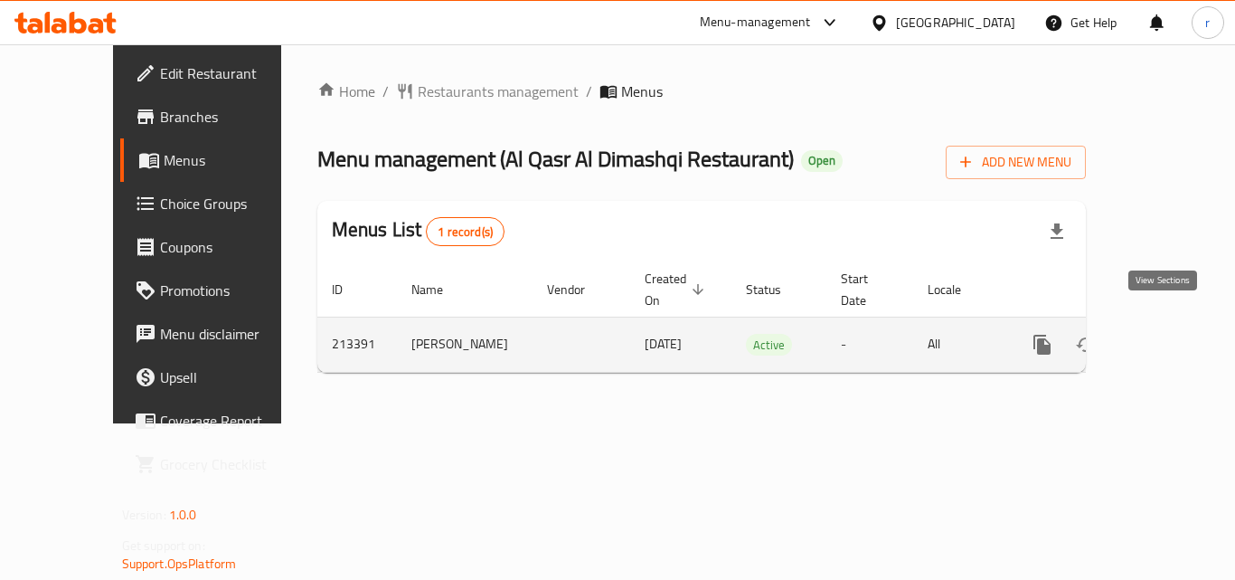
click at [1162, 334] on icon "enhanced table" at bounding box center [1173, 345] width 22 height 22
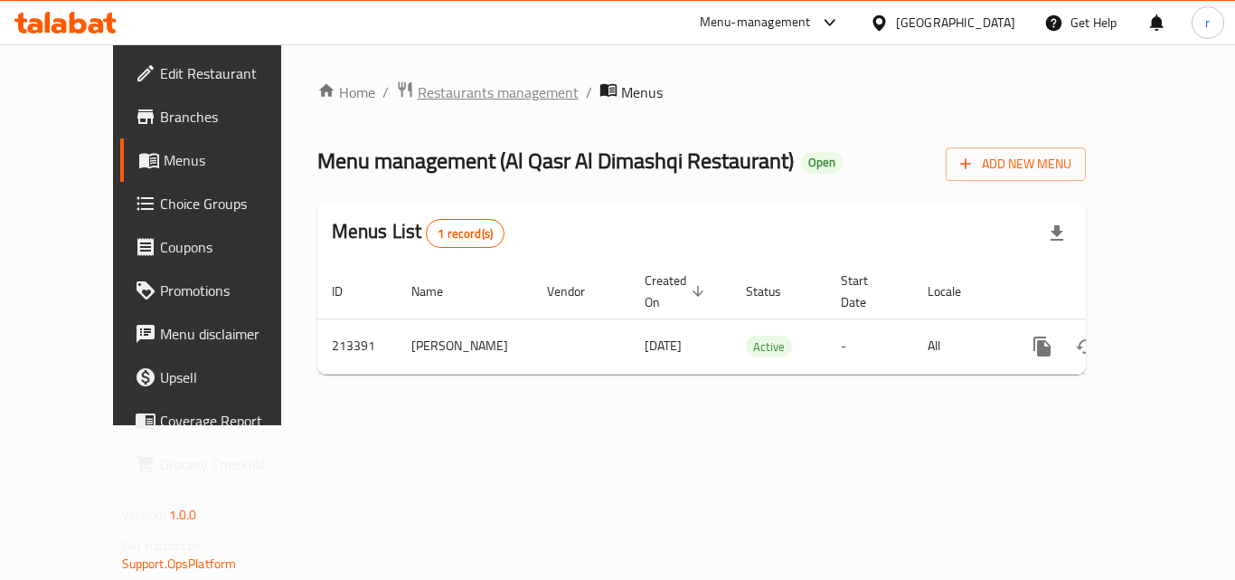
click at [418, 82] on span "Restaurants management" at bounding box center [498, 92] width 161 height 22
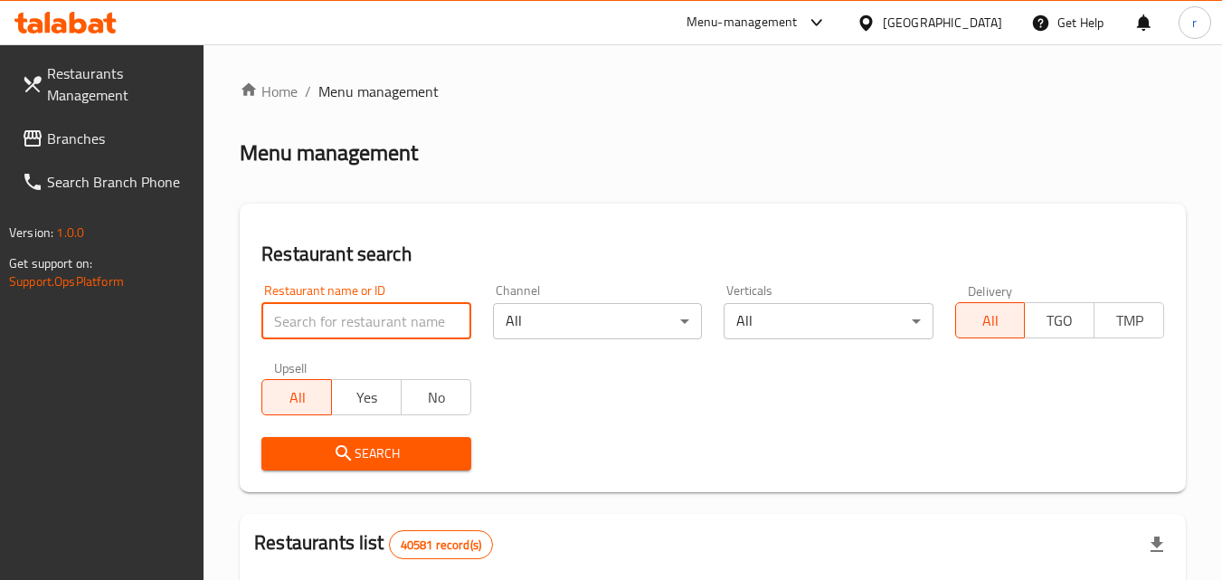
click at [429, 330] on input "search" at bounding box center [365, 321] width 209 height 36
paste input "623880"
type input "623880"
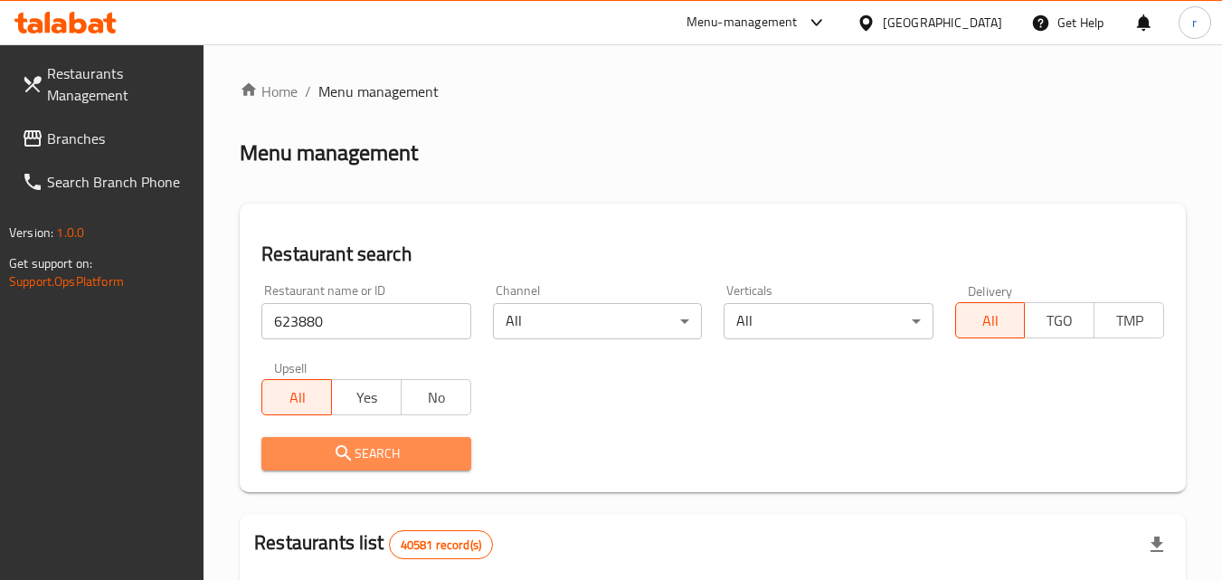
click at [339, 457] on icon "submit" at bounding box center [344, 453] width 22 height 22
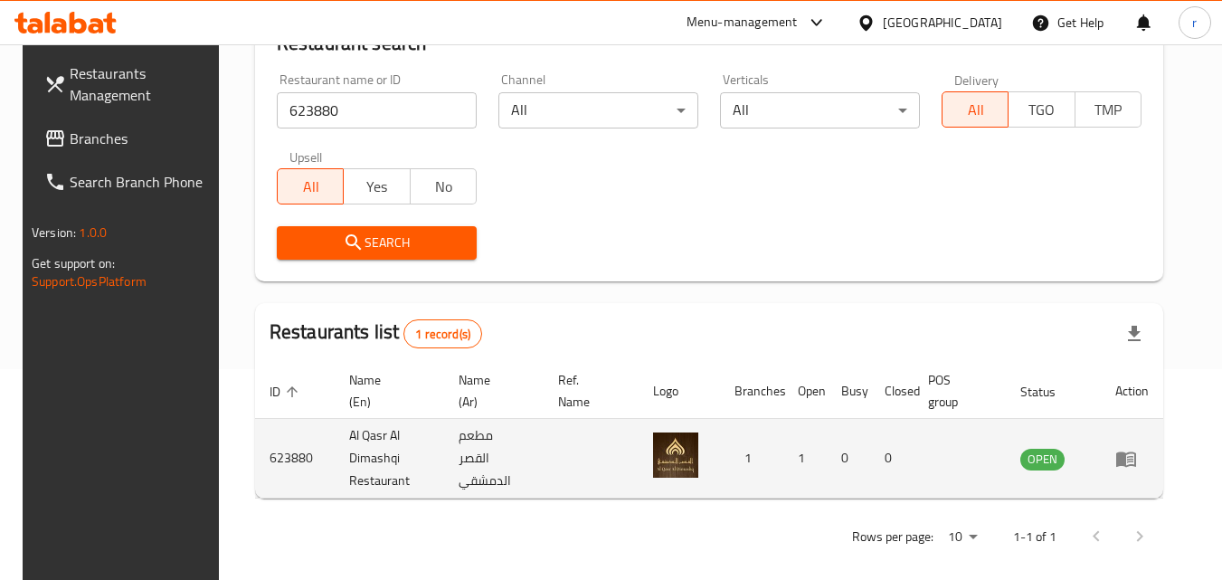
scroll to position [227, 0]
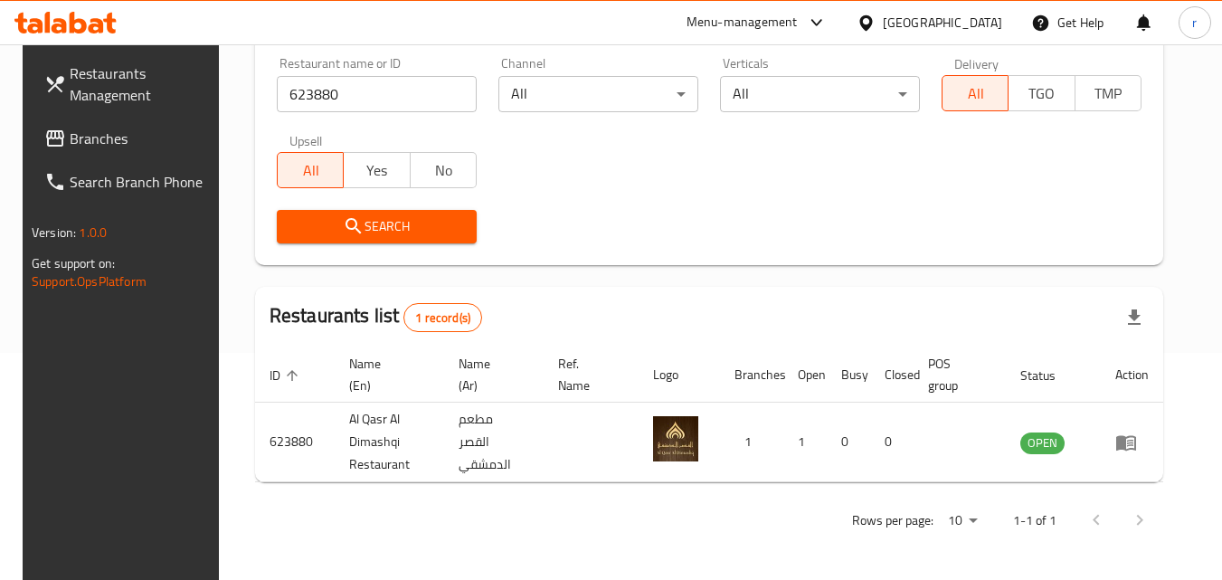
click at [897, 30] on div "[GEOGRAPHIC_DATA]" at bounding box center [942, 23] width 119 height 20
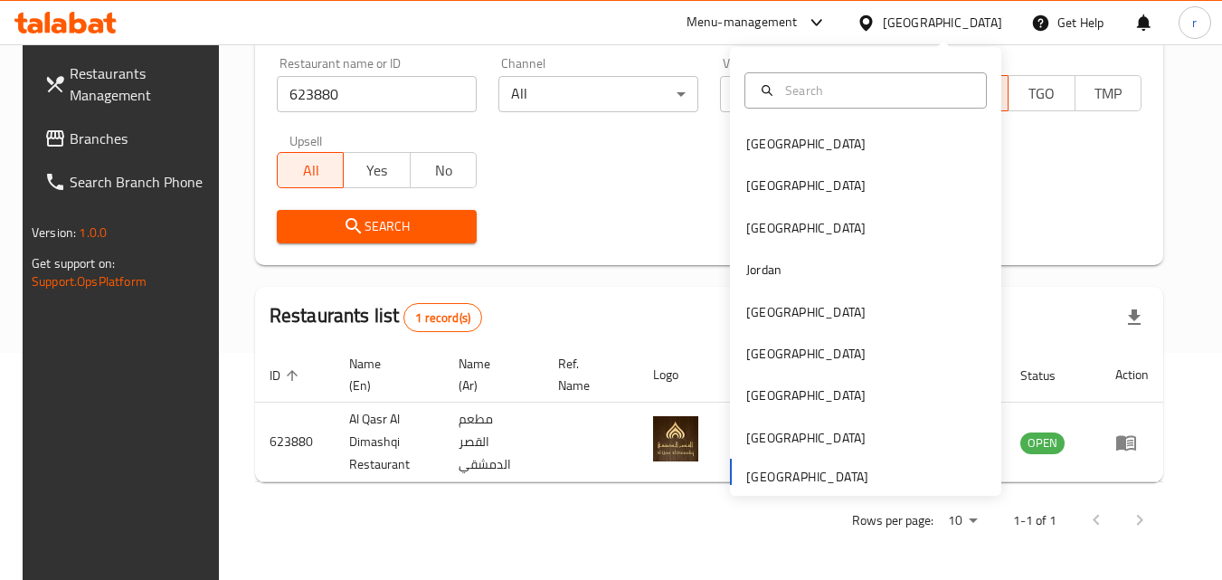
click at [103, 137] on span "Branches" at bounding box center [141, 138] width 143 height 22
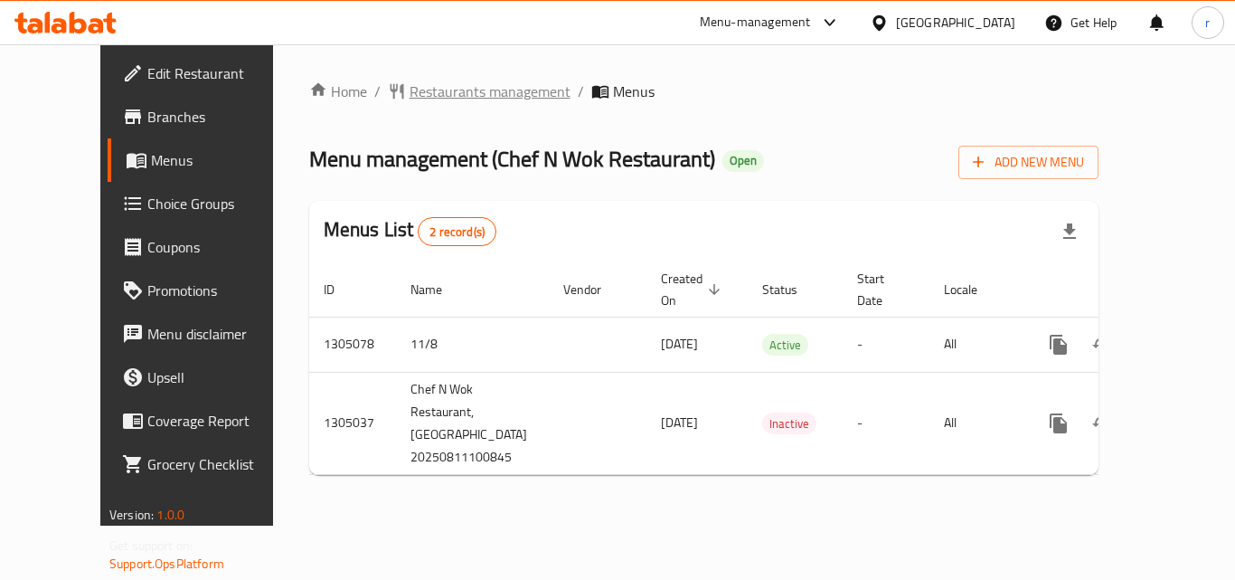
click at [432, 84] on span "Restaurants management" at bounding box center [490, 91] width 161 height 22
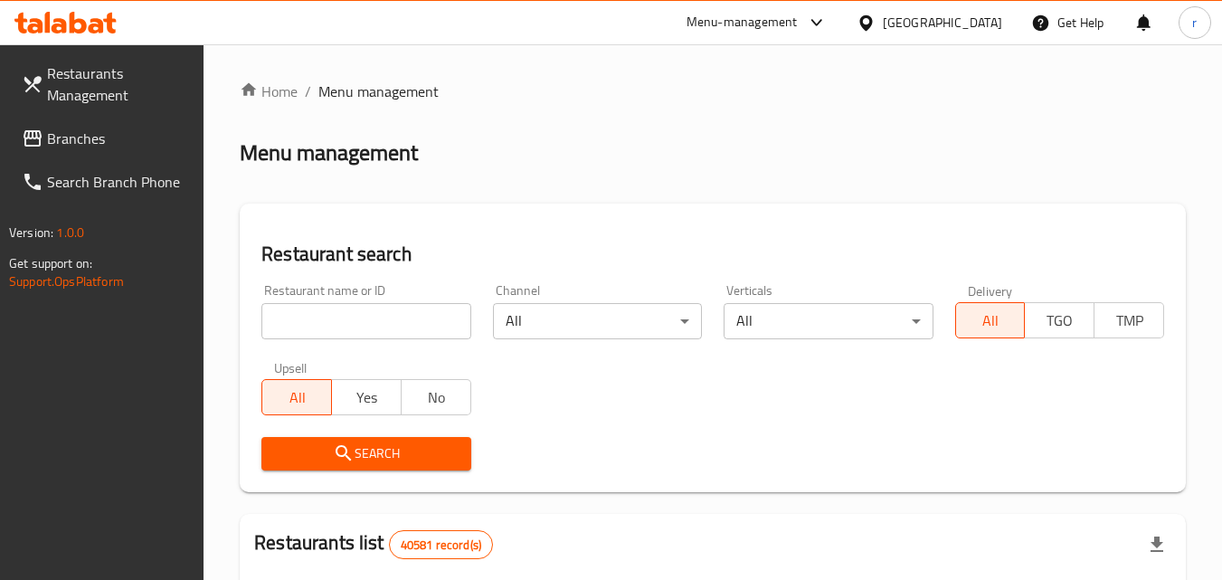
click at [412, 339] on div "Restaurant name or ID Restaurant name or ID" at bounding box center [365, 311] width 231 height 77
click at [412, 340] on div "Restaurant name or ID Restaurant name or ID" at bounding box center [365, 311] width 231 height 77
click at [416, 325] on input "search" at bounding box center [365, 321] width 209 height 36
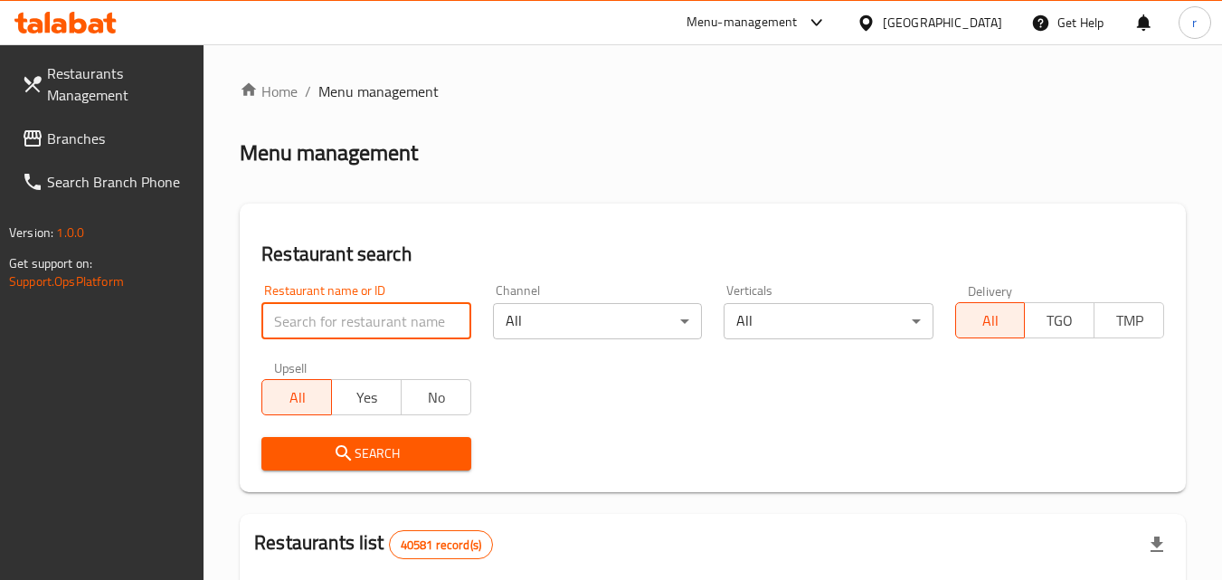
paste input "703534"
type input "703534"
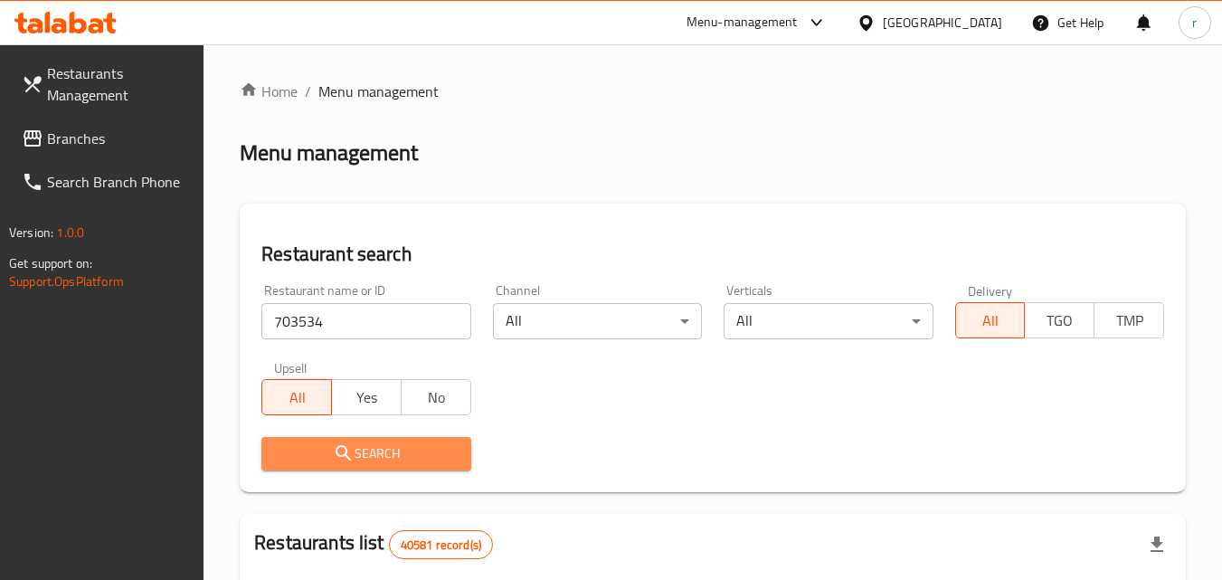
click at [355, 438] on button "Search" at bounding box center [365, 453] width 209 height 33
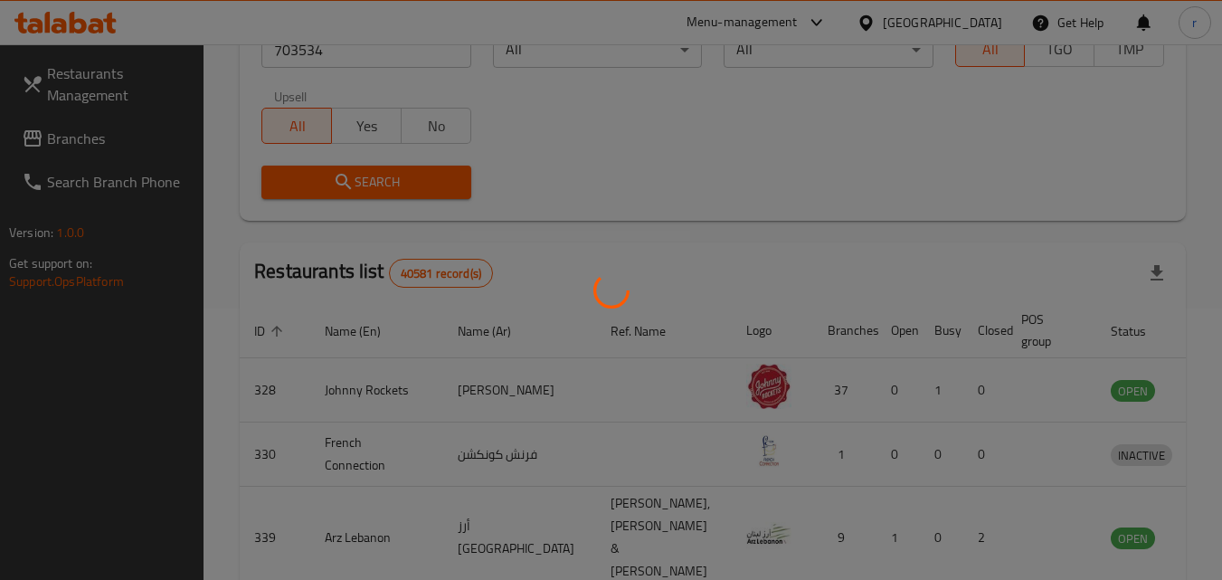
scroll to position [212, 0]
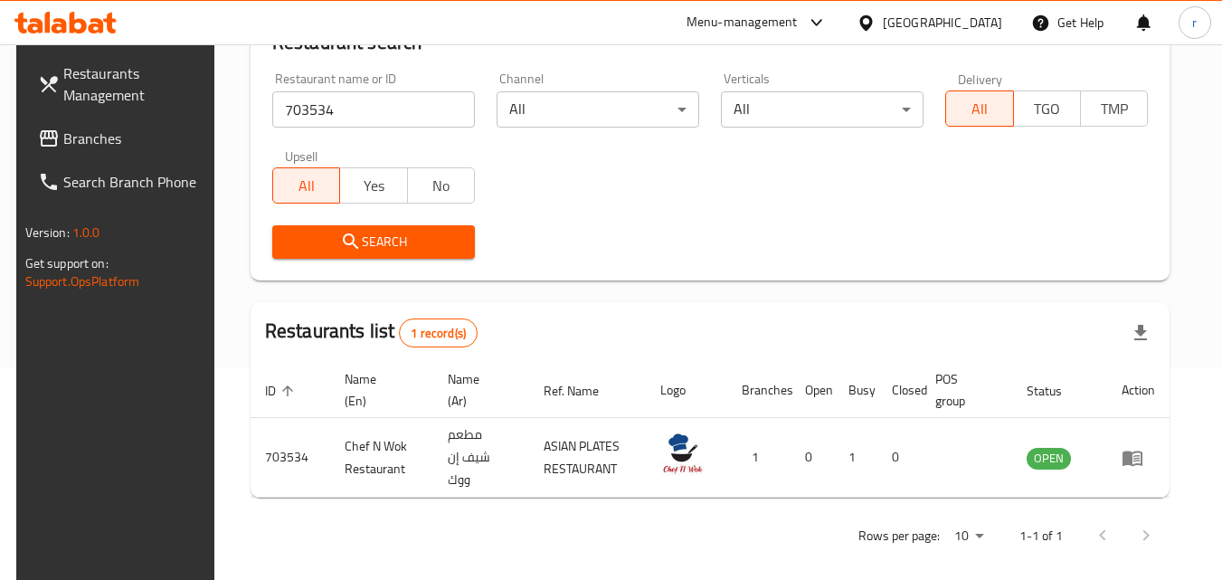
click at [875, 28] on icon at bounding box center [865, 23] width 19 height 19
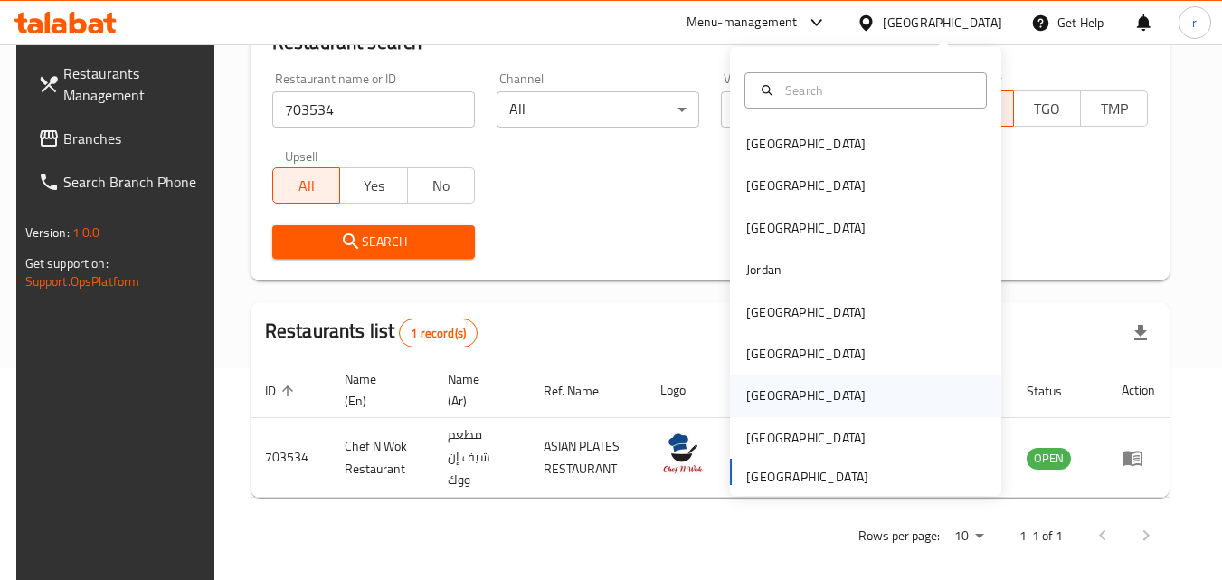
click at [760, 392] on div "[GEOGRAPHIC_DATA]" at bounding box center [805, 395] width 119 height 20
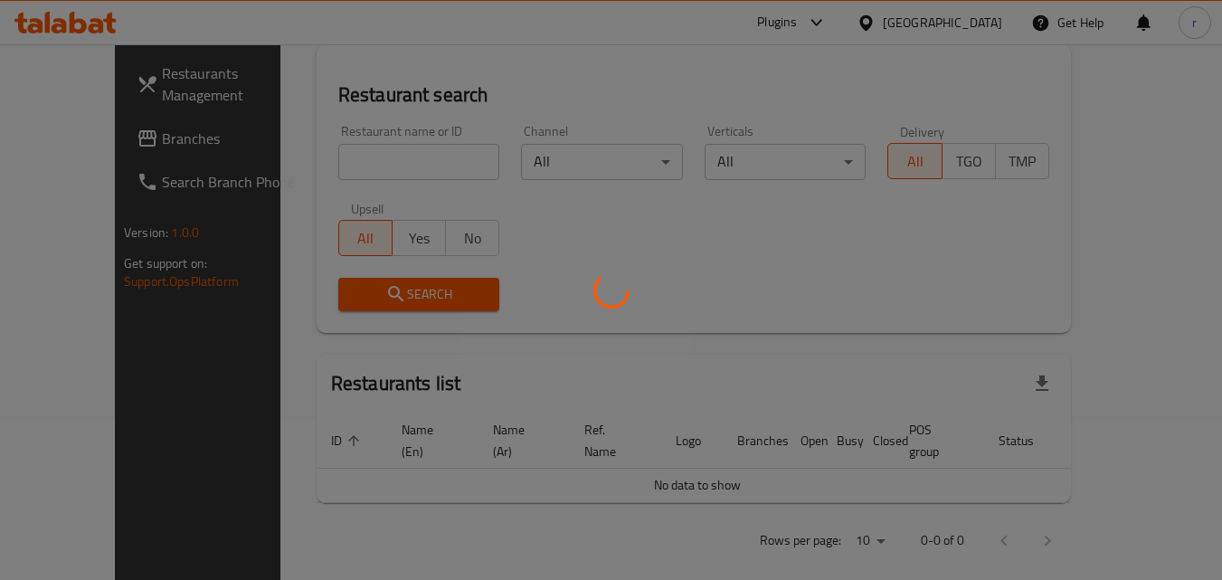
scroll to position [212, 0]
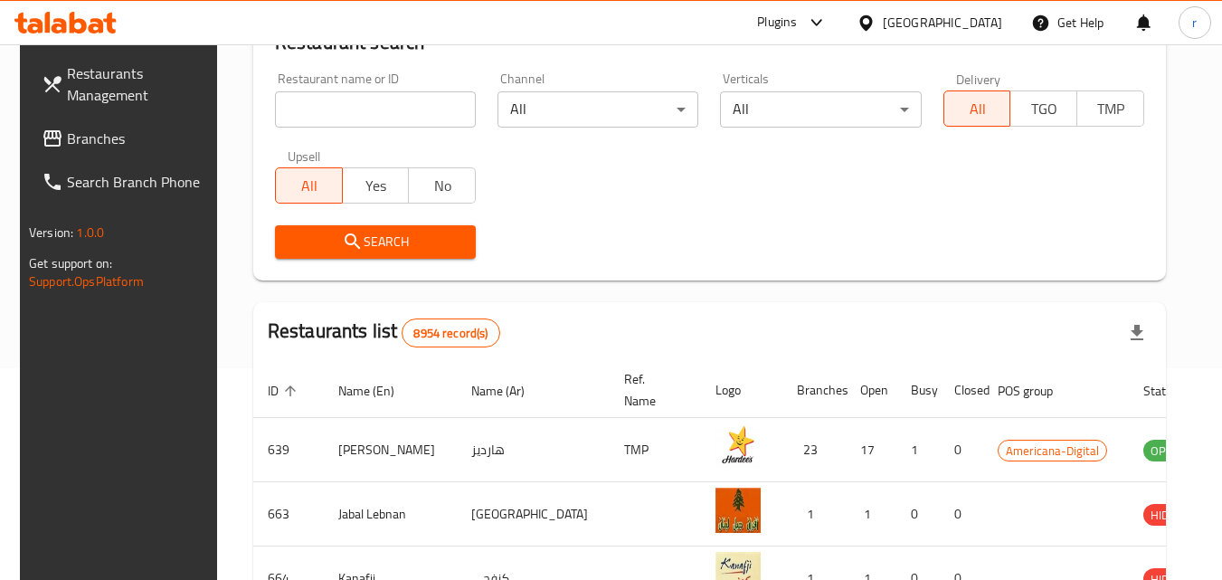
click at [107, 141] on span "Branches" at bounding box center [138, 138] width 143 height 22
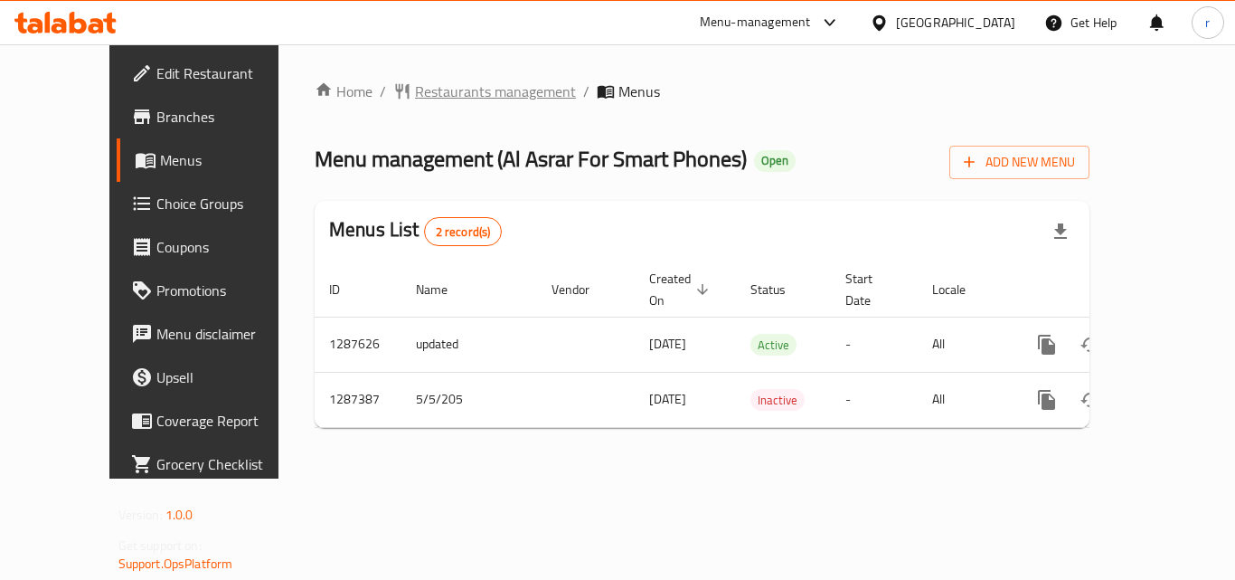
click at [415, 89] on span "Restaurants management" at bounding box center [495, 91] width 161 height 22
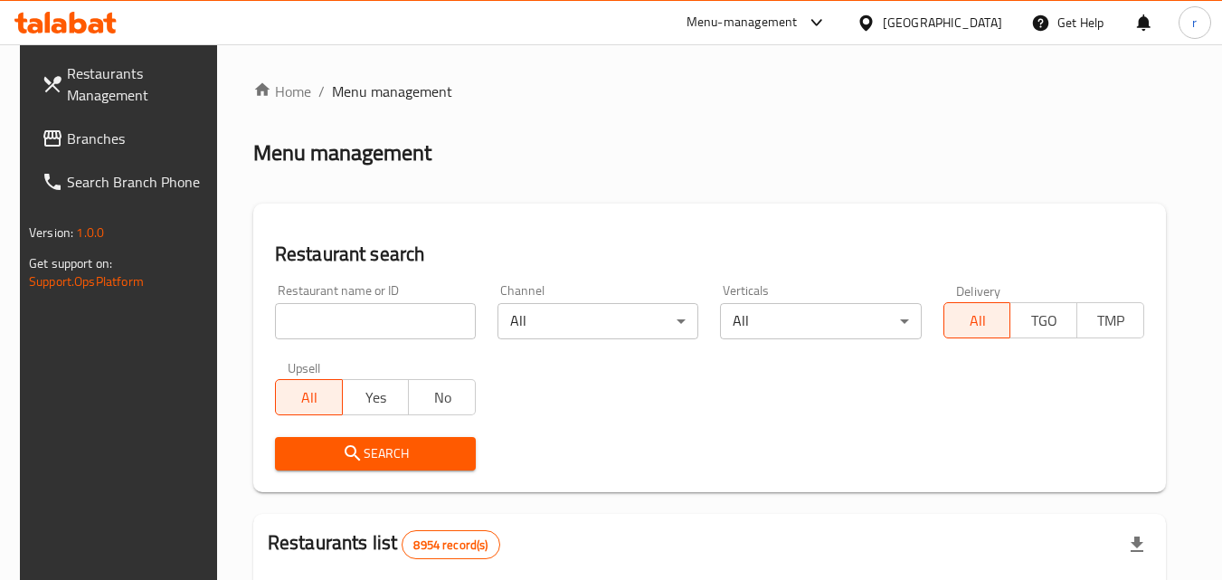
click at [420, 317] on input "search" at bounding box center [375, 321] width 201 height 36
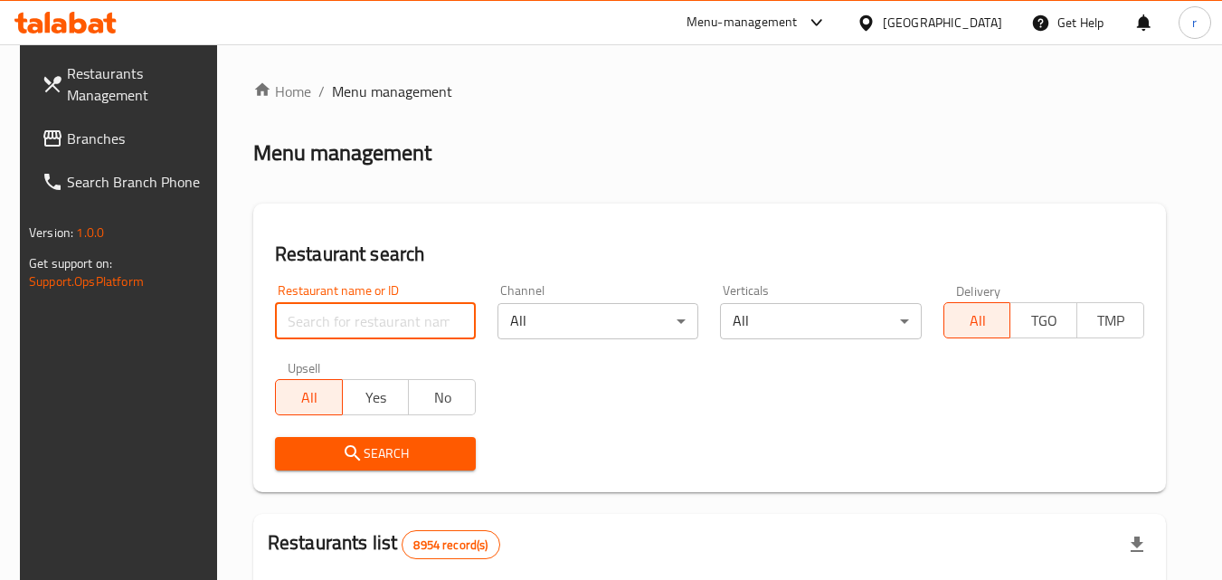
paste input "696648"
type input "696648"
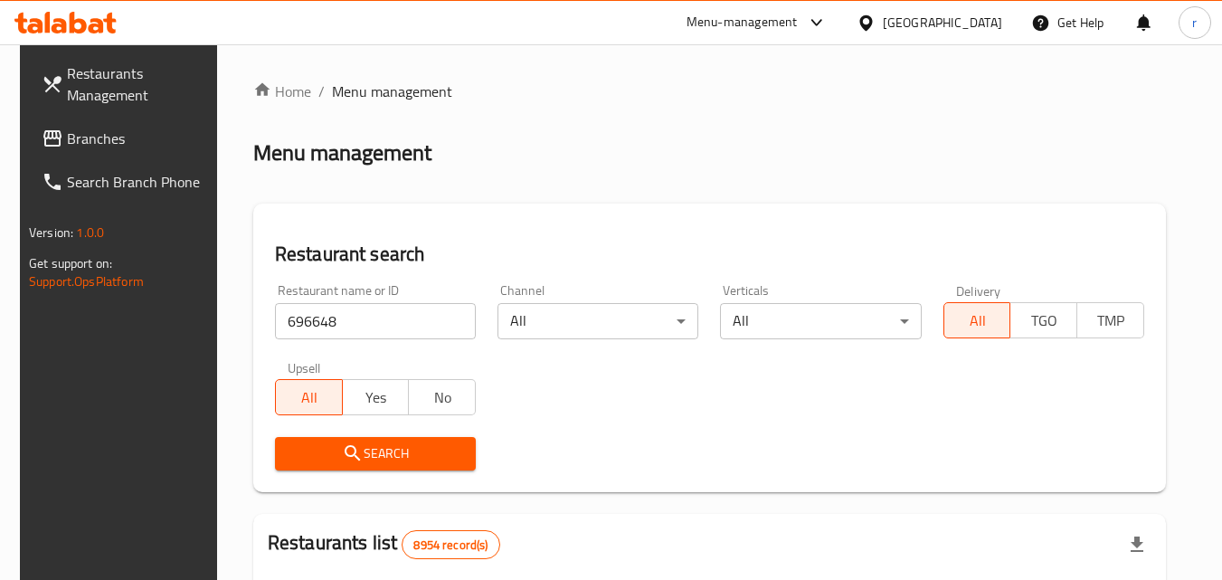
click at [402, 458] on span "Search" at bounding box center [375, 453] width 172 height 23
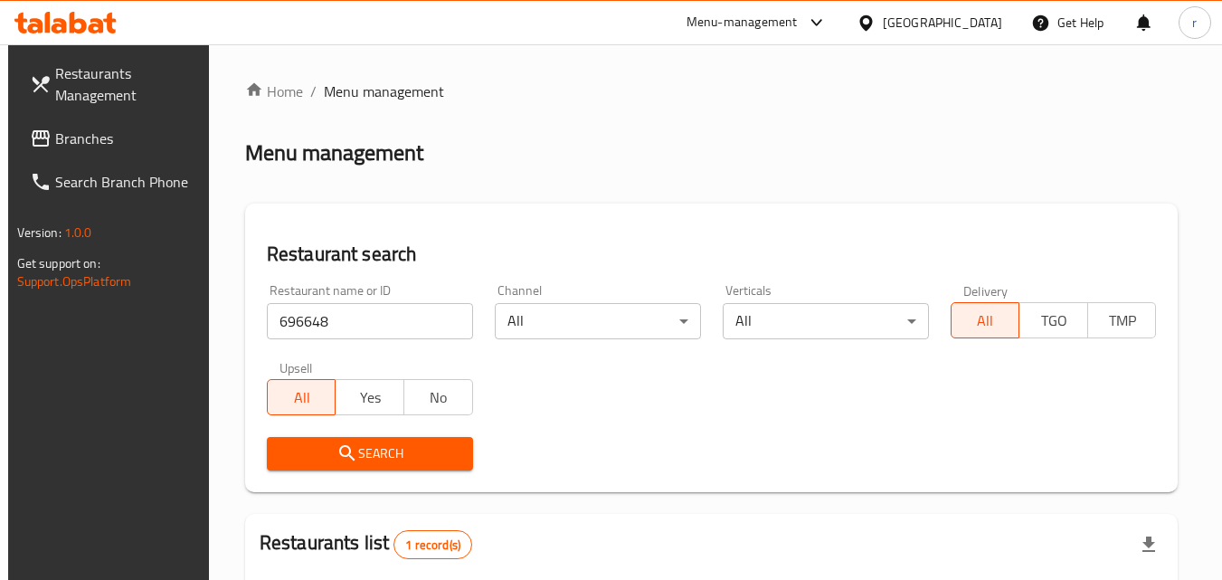
click at [992, 24] on div "[GEOGRAPHIC_DATA]" at bounding box center [942, 23] width 119 height 20
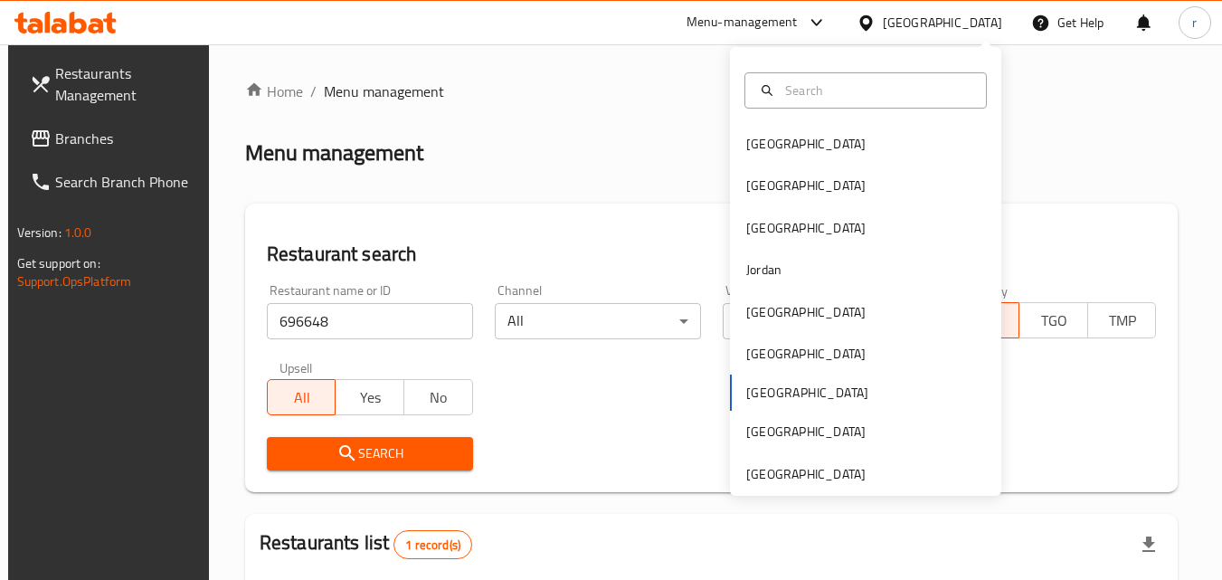
click at [778, 486] on div "Bahrain Egypt Iraq Jordan Kuwait Oman Qatar Saudi Arabia United Arab Emirates" at bounding box center [865, 271] width 271 height 449
click at [778, 478] on div "[GEOGRAPHIC_DATA]" at bounding box center [805, 474] width 119 height 20
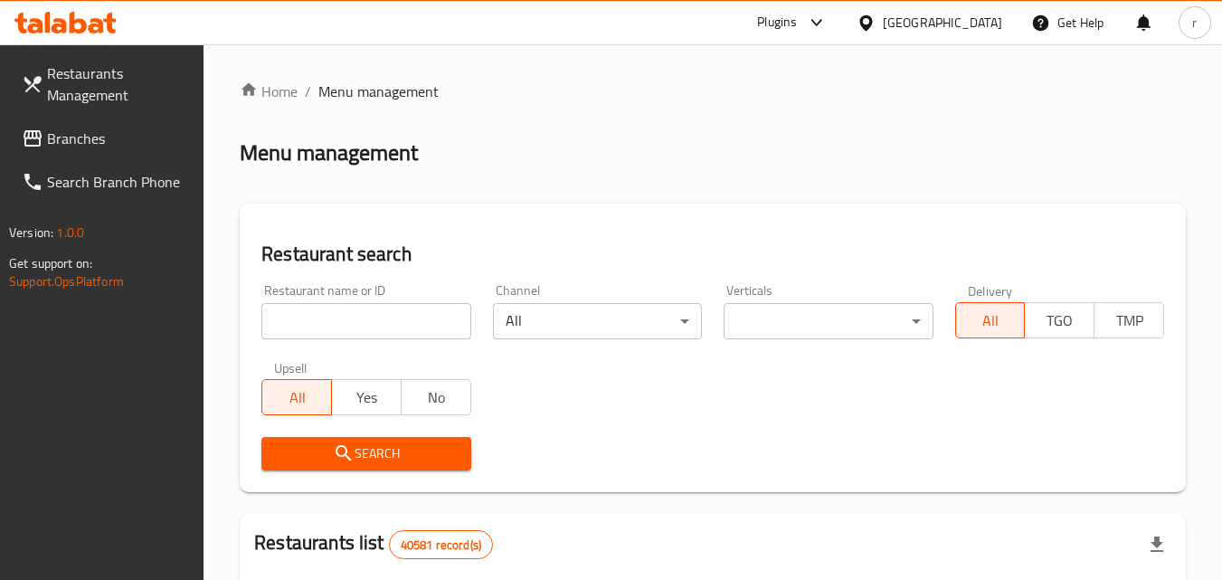
click at [384, 327] on input "search" at bounding box center [365, 321] width 209 height 36
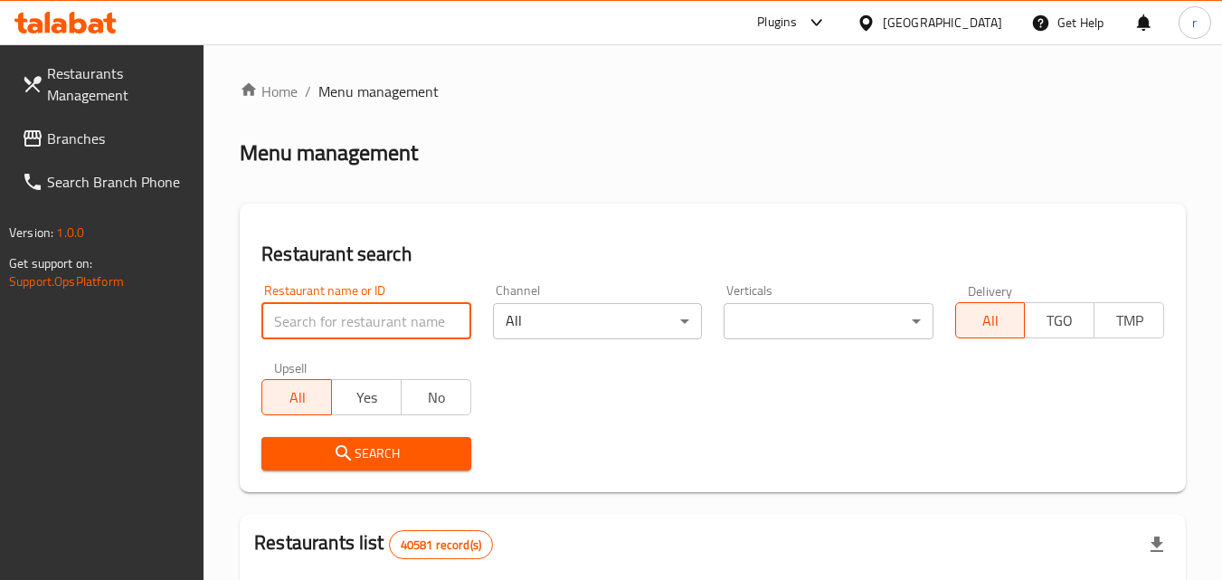
click at [113, 146] on span "Branches" at bounding box center [118, 138] width 143 height 22
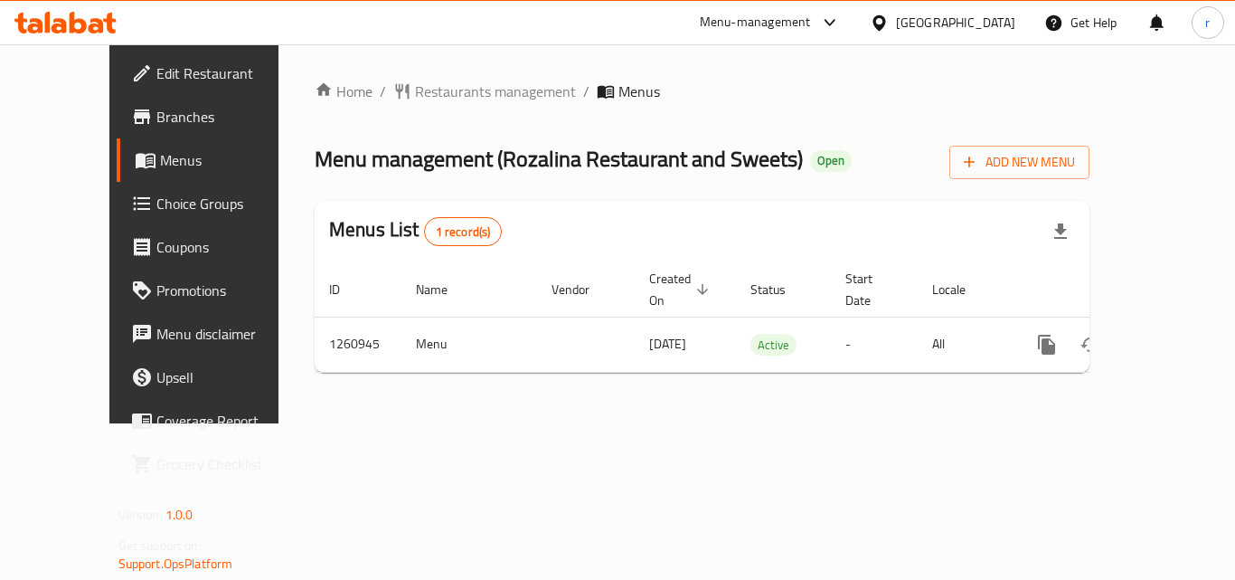
click at [426, 105] on div "Home / Restaurants management / Menus Menu management ( Rozalina Restaurant and…" at bounding box center [702, 233] width 775 height 307
click at [426, 99] on span "Restaurants management" at bounding box center [495, 91] width 161 height 22
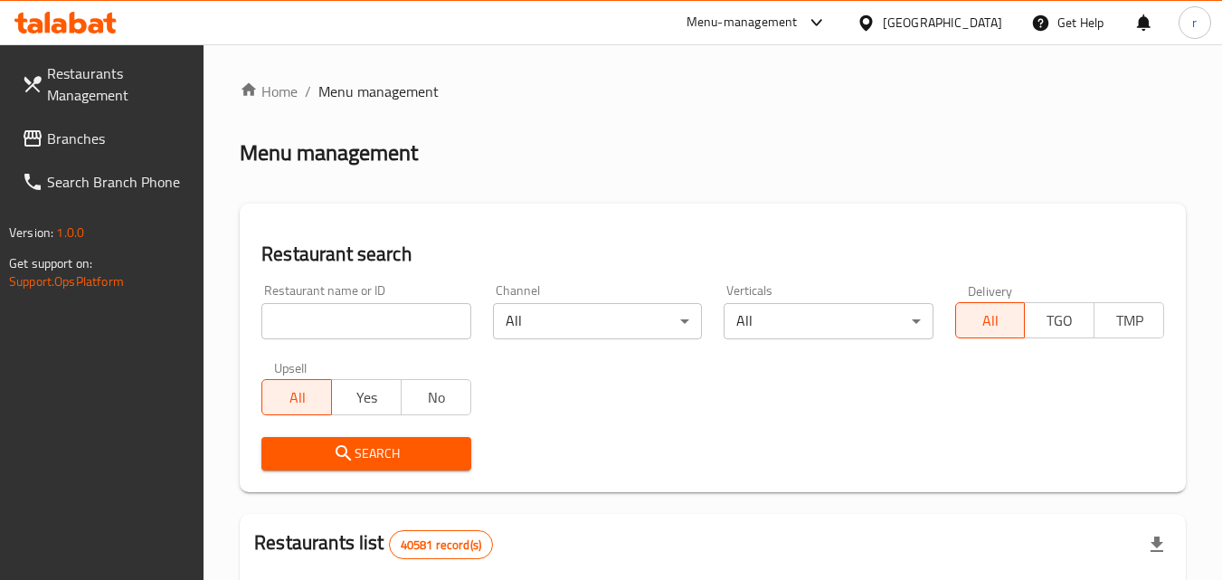
click at [375, 319] on input "search" at bounding box center [365, 321] width 209 height 36
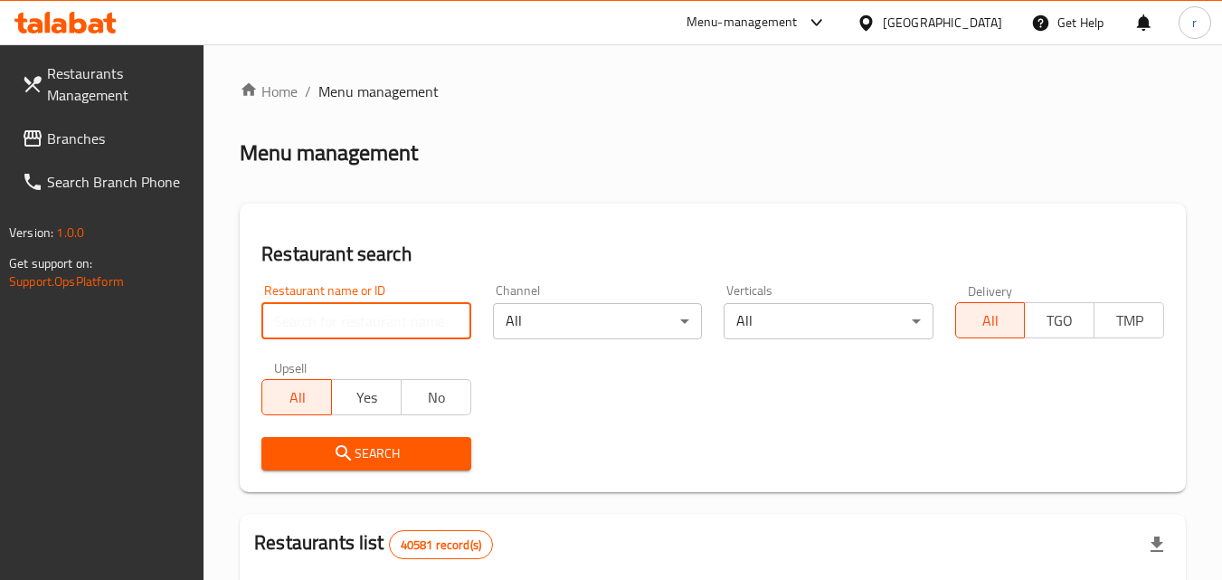
paste input "685004"
type input "685004"
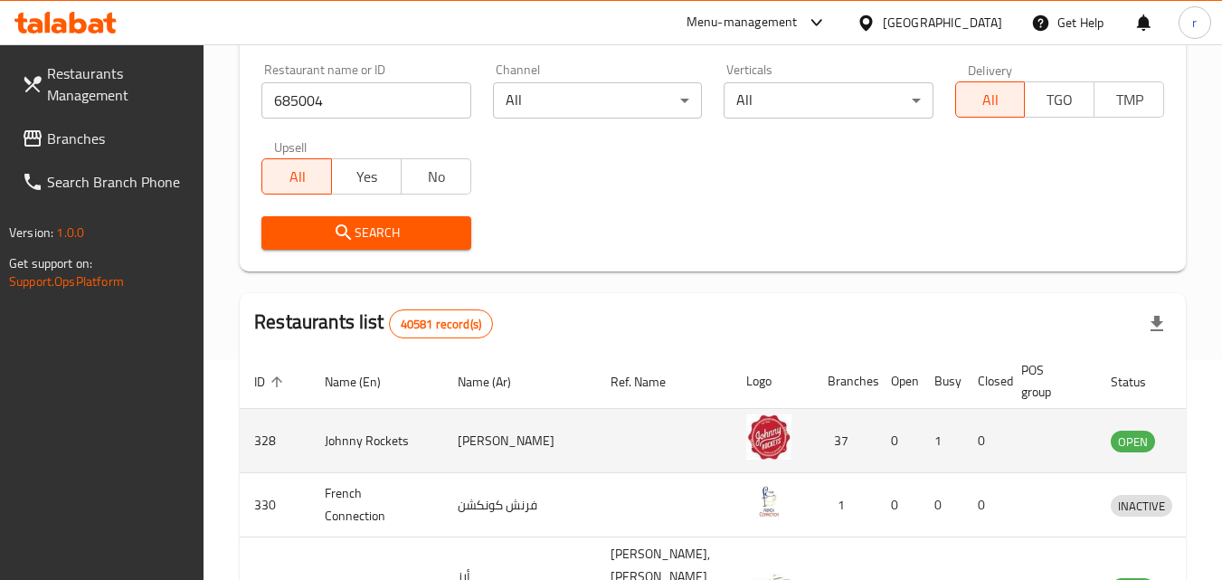
scroll to position [271, 0]
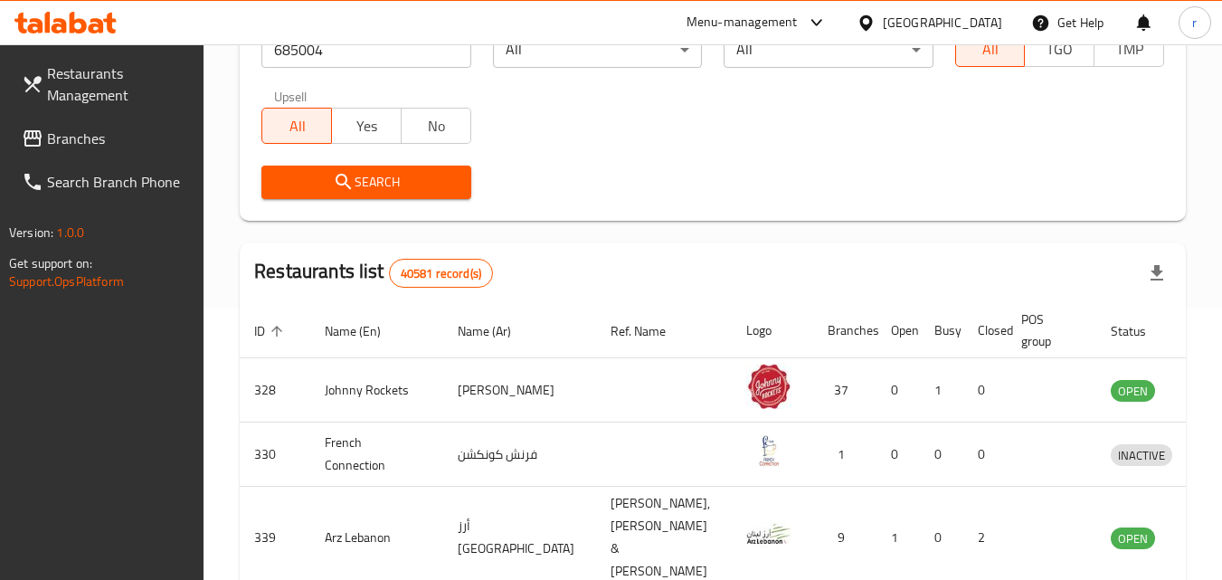
click at [424, 178] on span "Search" at bounding box center [366, 182] width 180 height 23
